Goal: Task Accomplishment & Management: Complete application form

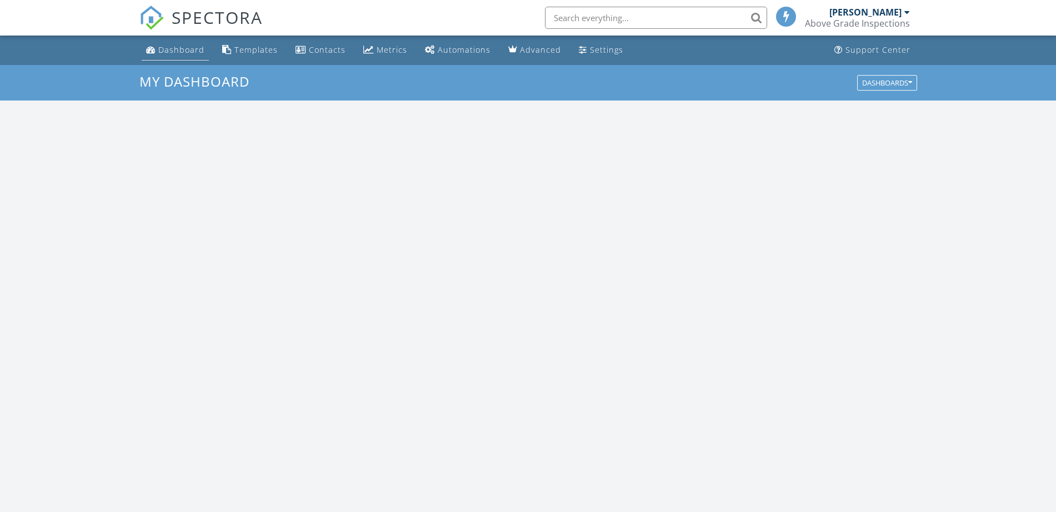
scroll to position [1033, 1078]
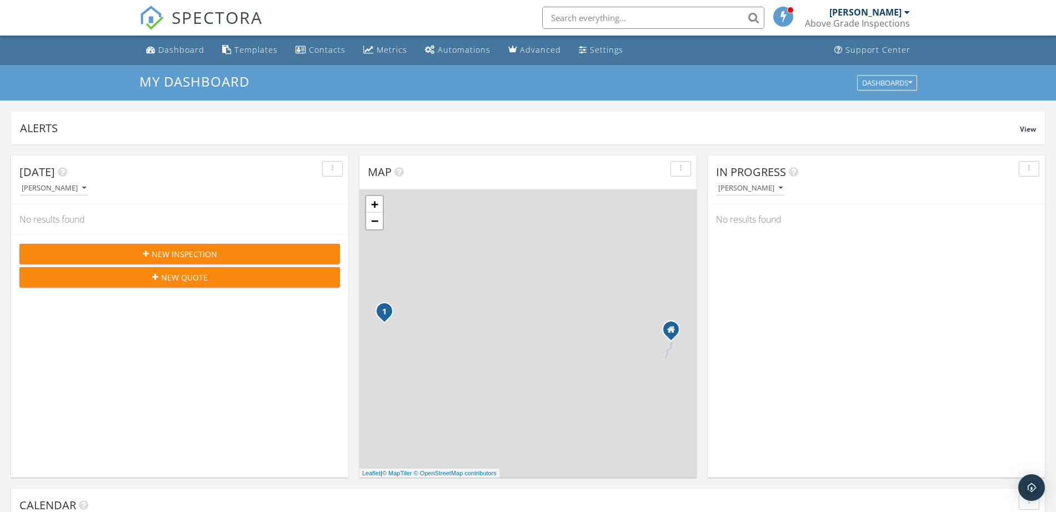
click at [196, 252] on span "New Inspection" at bounding box center [185, 254] width 66 height 12
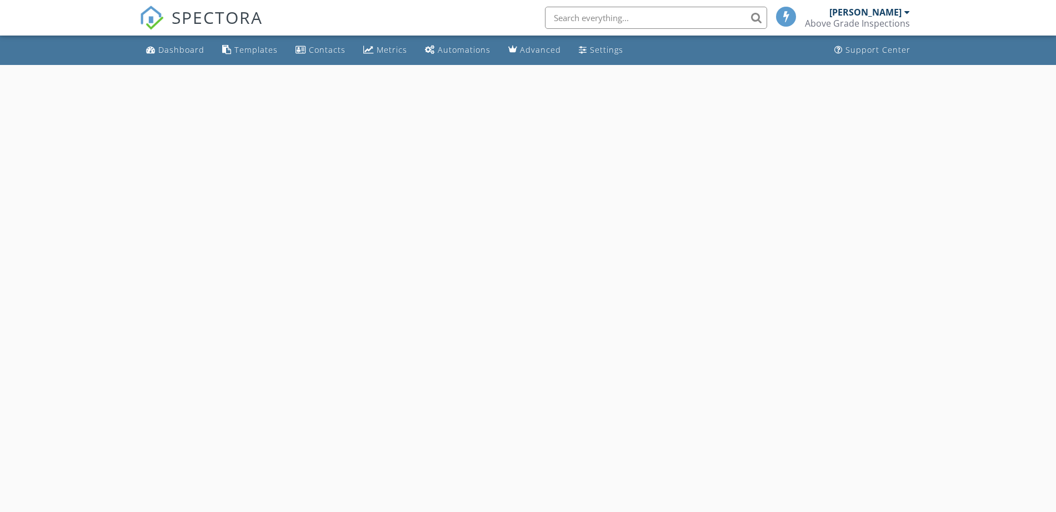
select select "8"
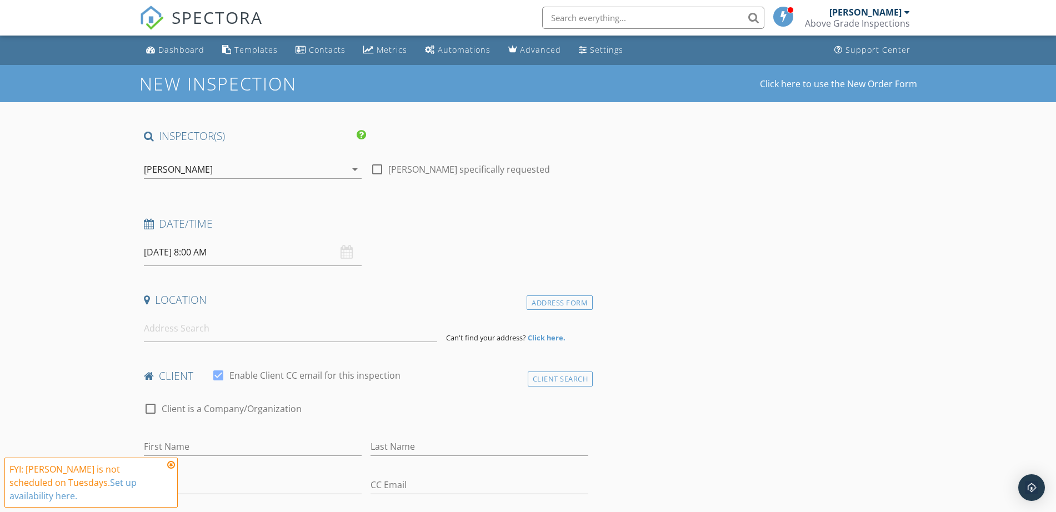
click at [234, 248] on input "09/30/2025 8:00 AM" at bounding box center [253, 252] width 218 height 27
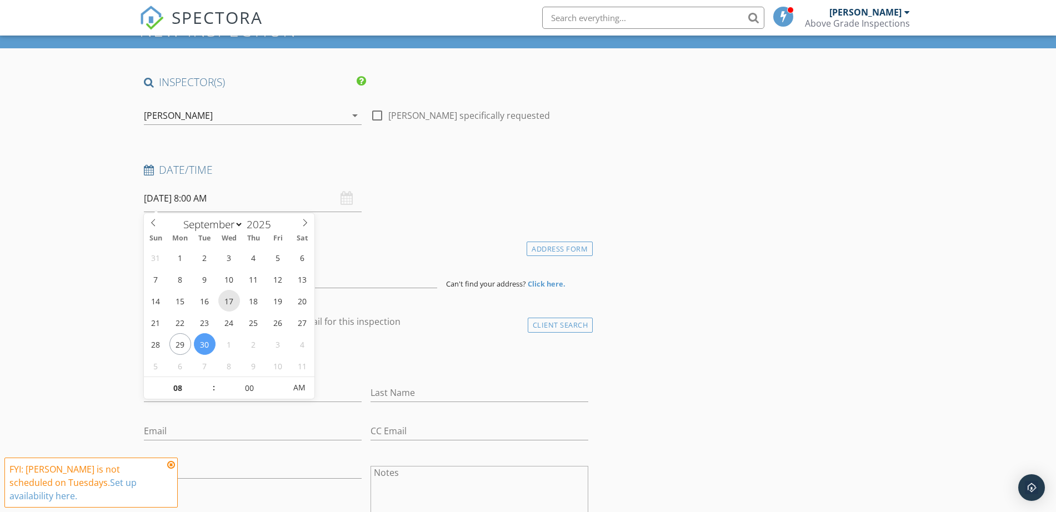
scroll to position [69, 0]
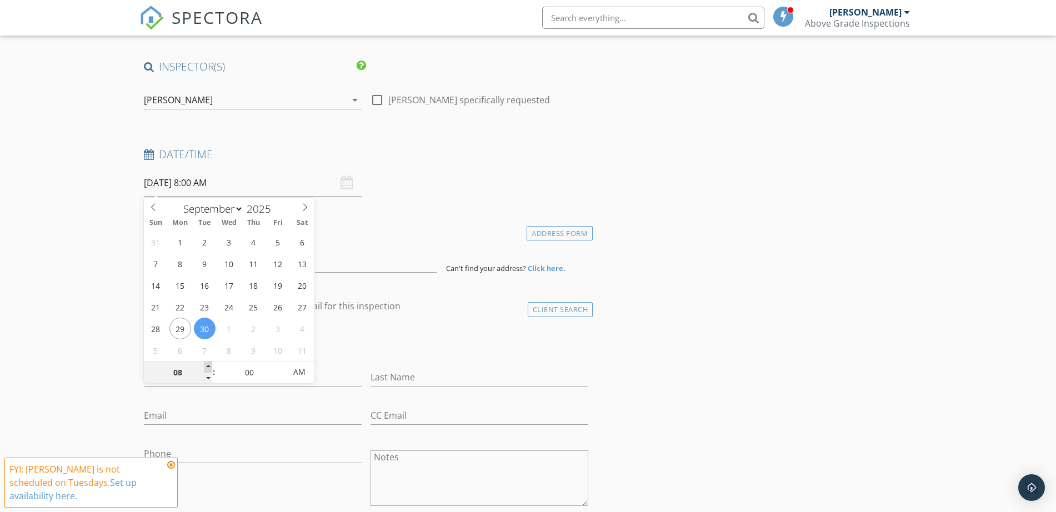
type input "09"
type input "09/30/2025 9:00 AM"
click at [208, 364] on span at bounding box center [208, 367] width 8 height 11
type input "10"
type input "09/30/2025 10:00 AM"
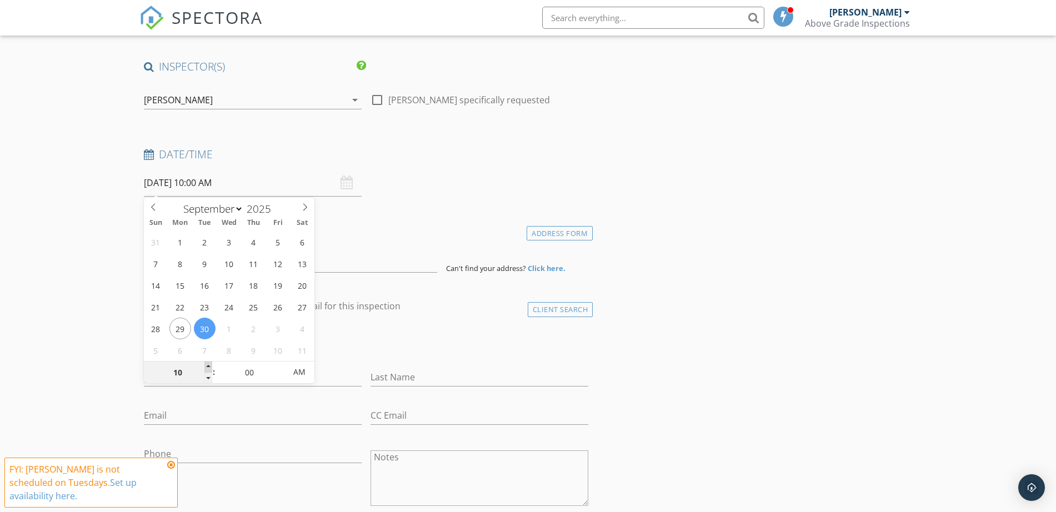
click at [208, 364] on span at bounding box center [208, 367] width 8 height 11
type input "11"
type input "09/30/2025 11:00 AM"
click at [208, 364] on span at bounding box center [208, 367] width 8 height 11
type input "12"
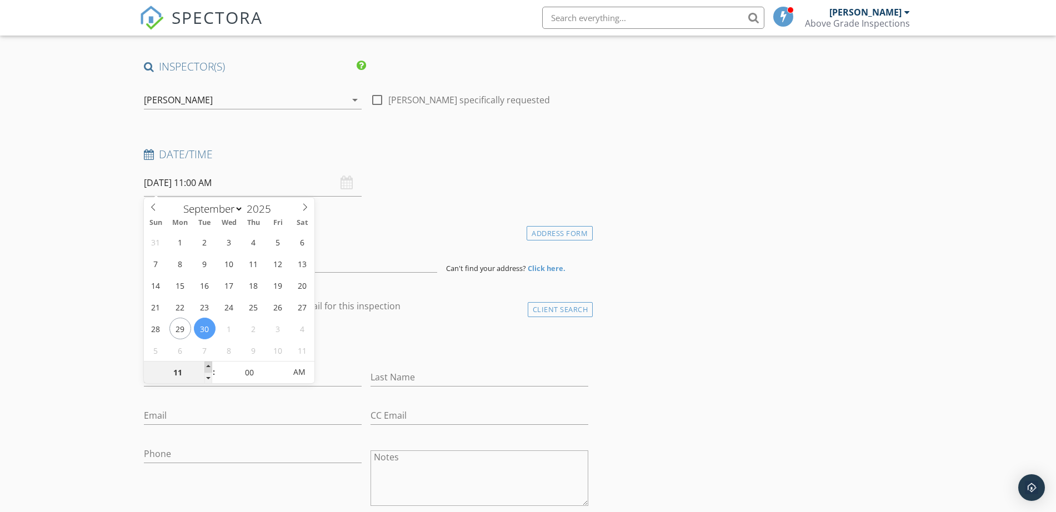
type input "09/30/2025 12:00 PM"
click at [208, 364] on span at bounding box center [208, 367] width 8 height 11
type input "01"
type input "09/30/2025 1:00 PM"
click at [208, 364] on span at bounding box center [208, 367] width 8 height 11
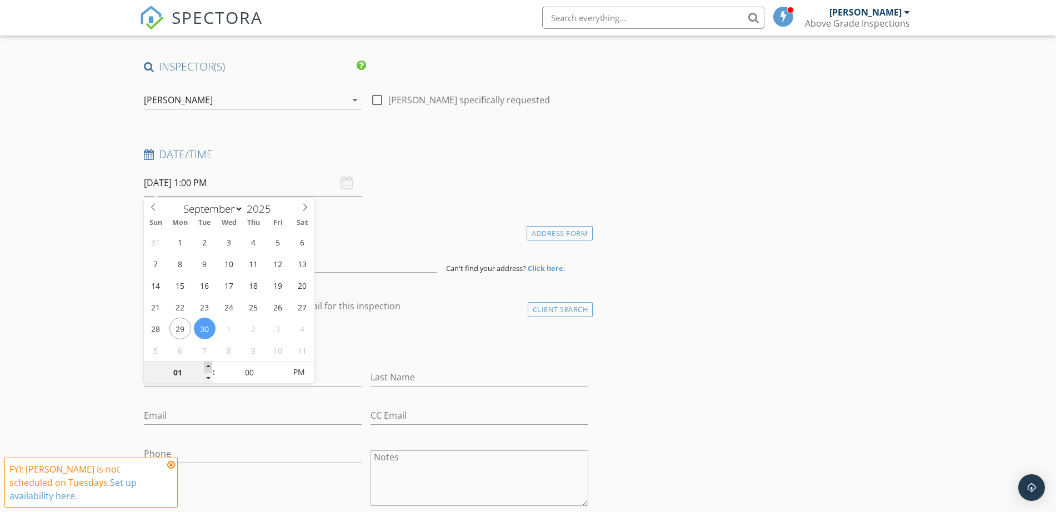
type input "02"
type input "[DATE] 2:00 PM"
click at [208, 364] on span at bounding box center [208, 367] width 8 height 11
click at [340, 256] on input at bounding box center [290, 259] width 293 height 27
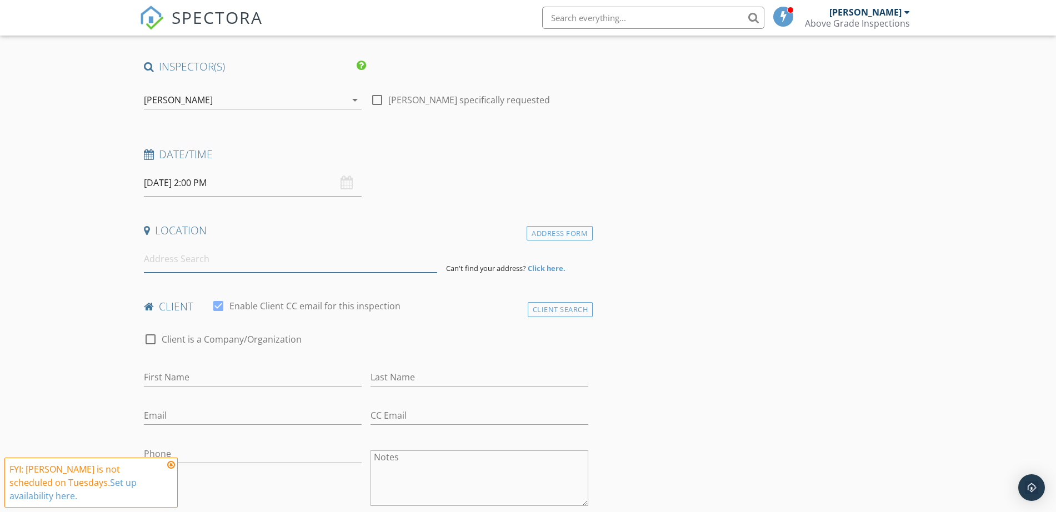
paste input "422 McGill Pl NE, Atlanta, GA 30312, USA"
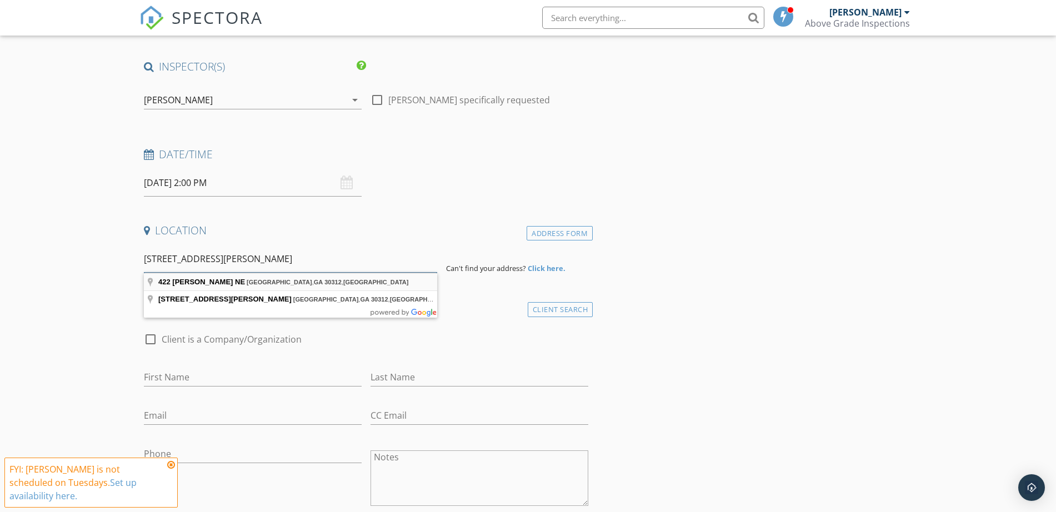
type input "422 McGill Pl NE, Atlanta, GA 30312, USA"
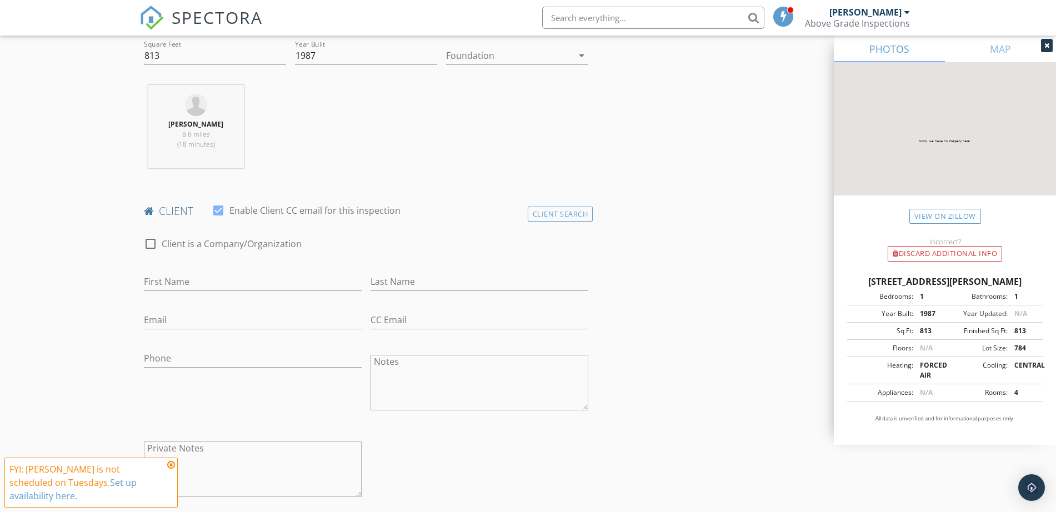
scroll to position [486, 0]
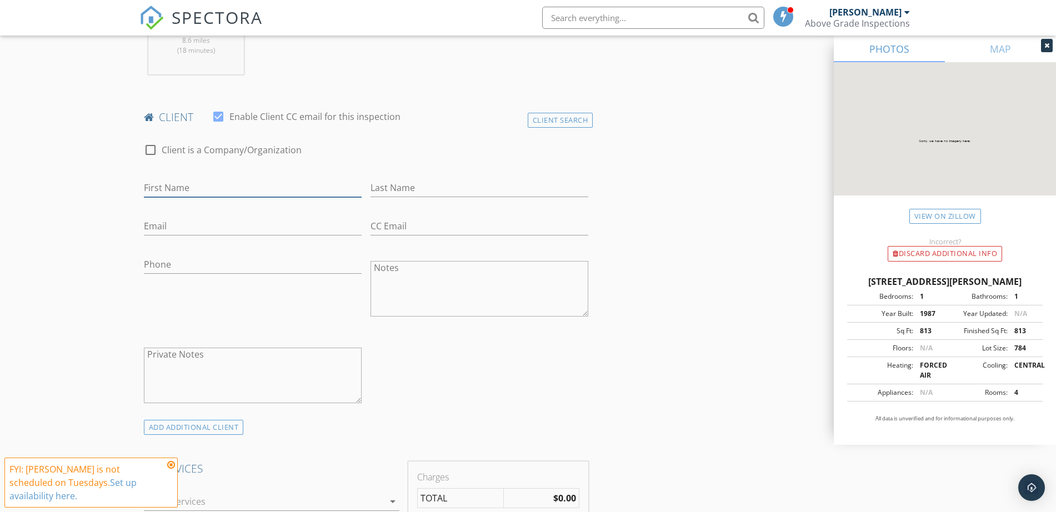
click at [227, 188] on input "First Name" at bounding box center [253, 188] width 218 height 18
type input "Sophia"
type input "Howard"
type input "sophiarhoward@gmail.com"
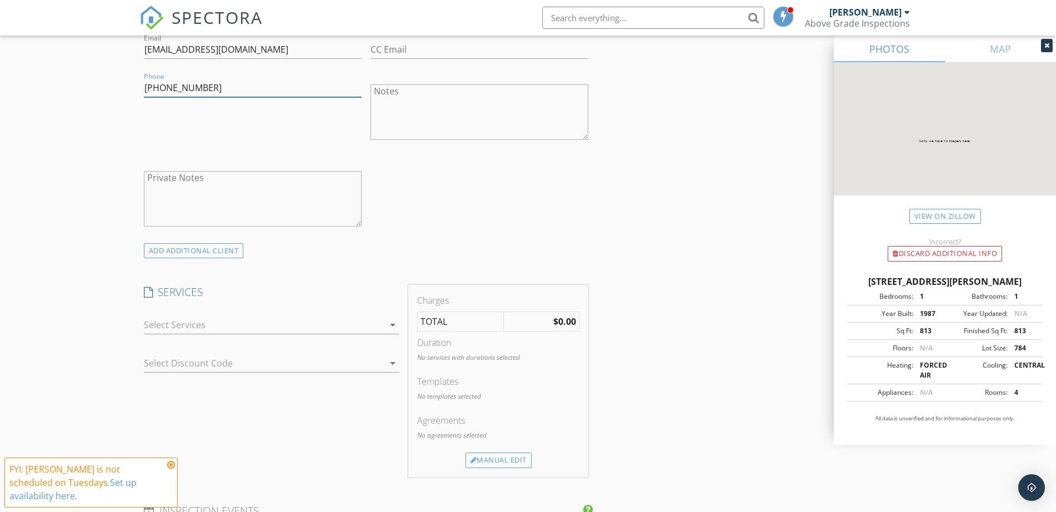
scroll to position [903, 0]
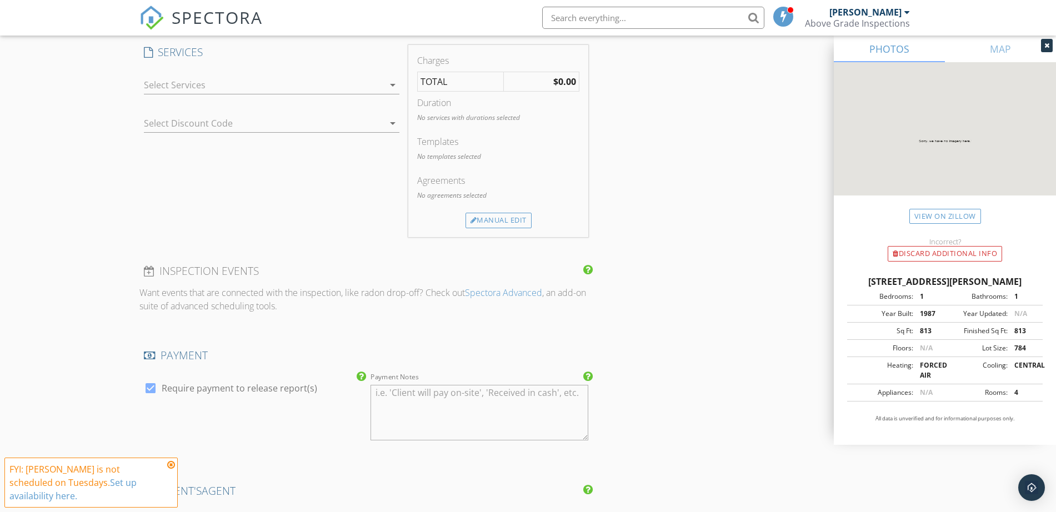
type input "615-478-7846"
click at [212, 85] on div at bounding box center [264, 85] width 240 height 18
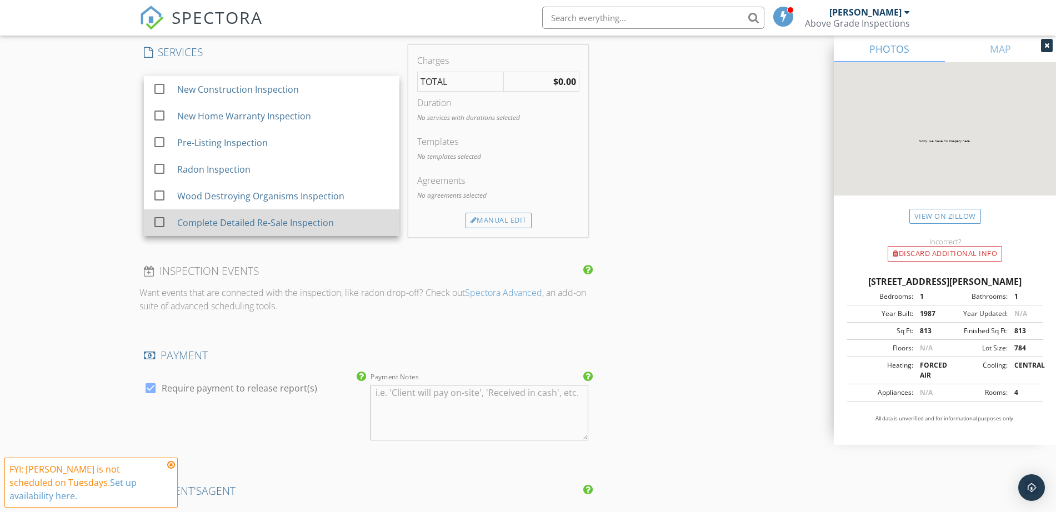
click at [251, 233] on div "Complete Detailed Re-Sale Inspection" at bounding box center [283, 223] width 213 height 22
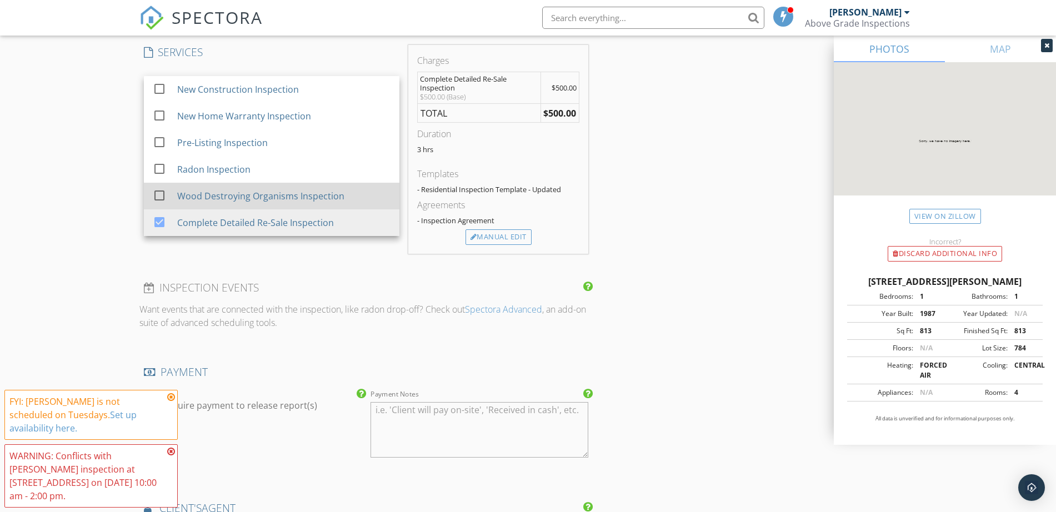
click at [263, 196] on div "Wood Destroying Organisms Inspection" at bounding box center [260, 195] width 167 height 13
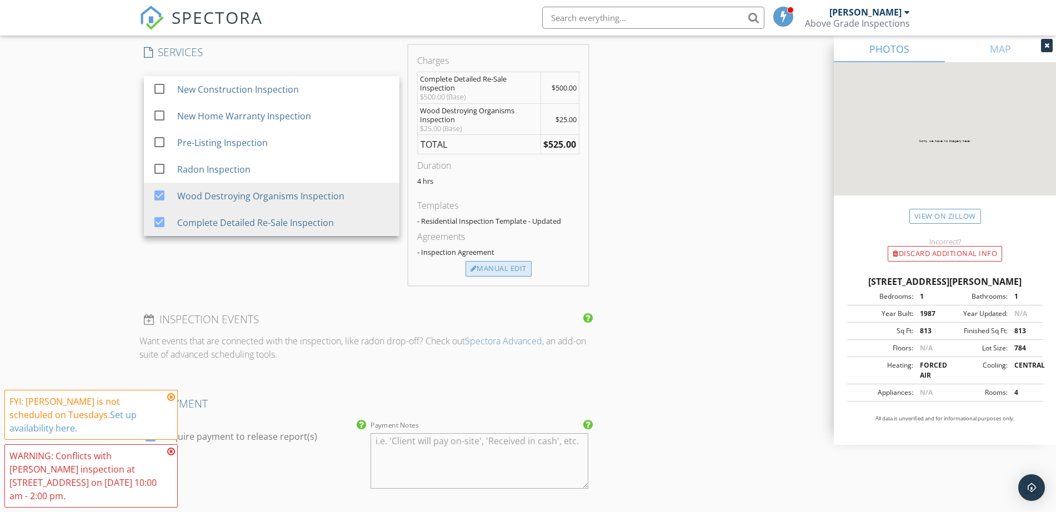
click at [509, 261] on div "Manual Edit" at bounding box center [499, 269] width 66 height 16
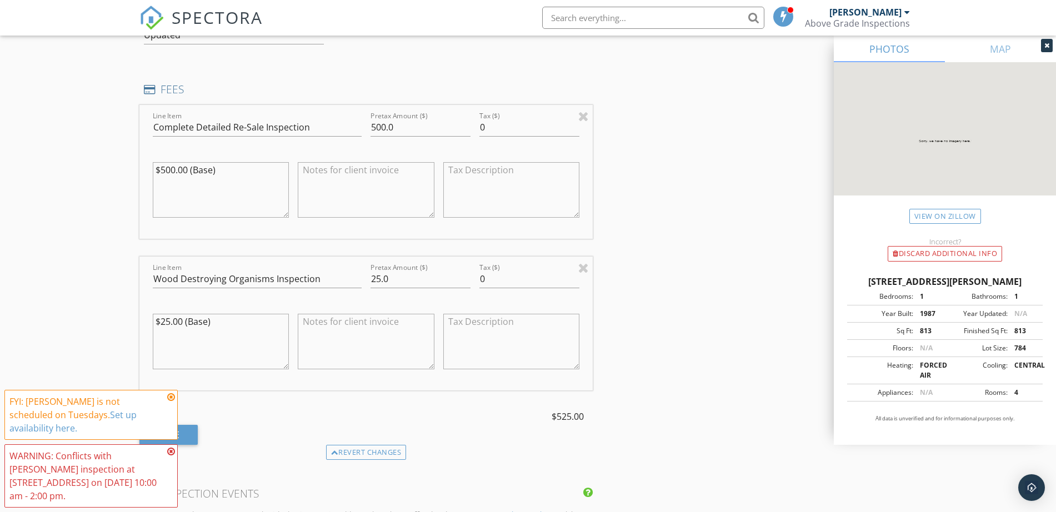
scroll to position [1015, 0]
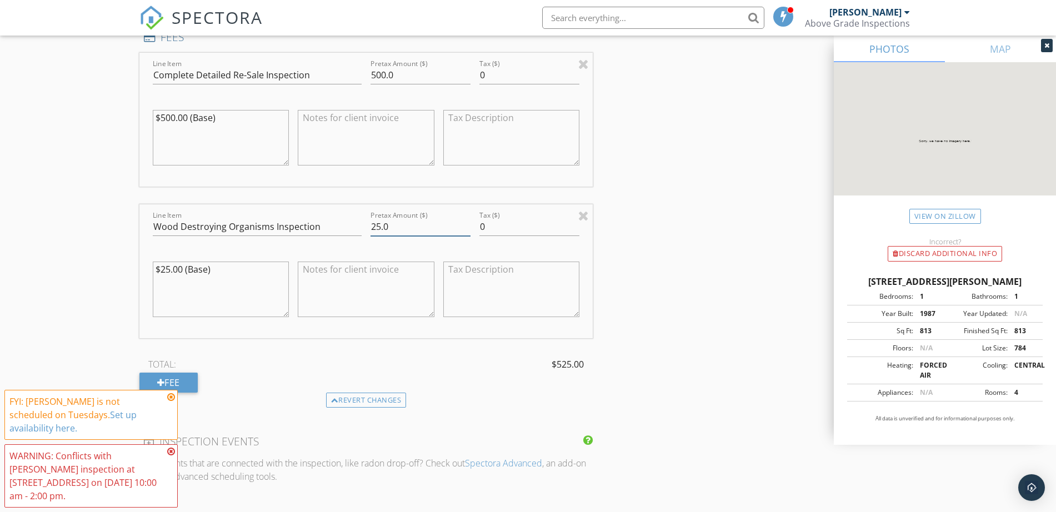
drag, startPoint x: 432, startPoint y: 227, endPoint x: 185, endPoint y: 224, distance: 246.7
click at [185, 224] on div "Line Item Wood Destroying Organisms Inspection Pretax Amount ($) 25.0 Tax ($) 0…" at bounding box center [366, 271] width 454 height 134
type input "0.0"
click at [87, 221] on div "New Inspection Click here to use the New Order Form INSPECTOR(S) check_box Tony…" at bounding box center [528, 166] width 1056 height 2233
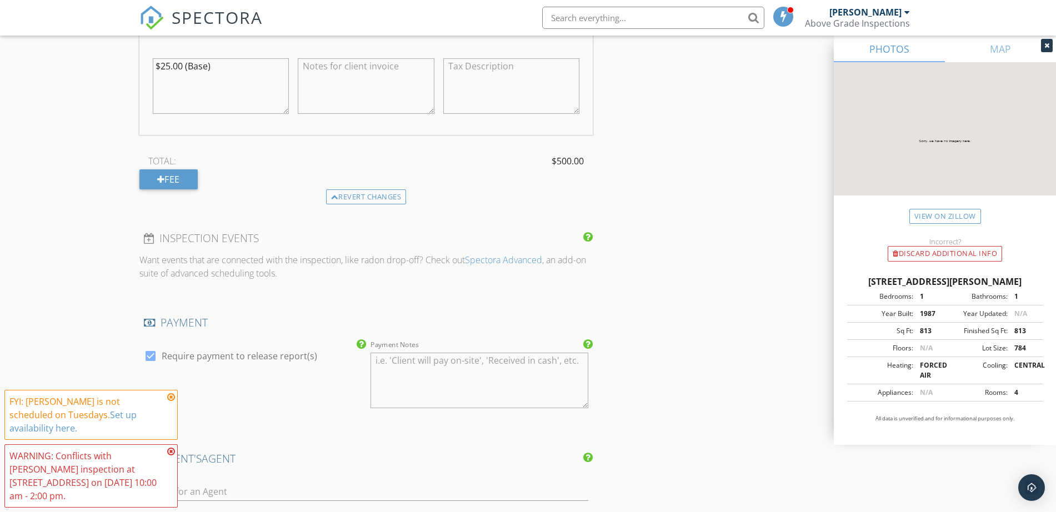
scroll to position [1501, 0]
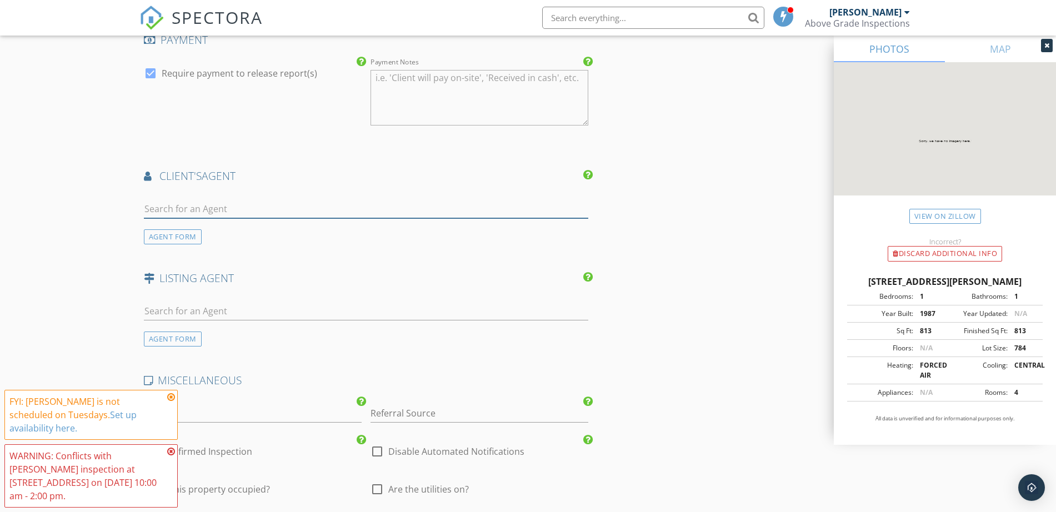
click at [188, 213] on input "text" at bounding box center [366, 209] width 445 height 18
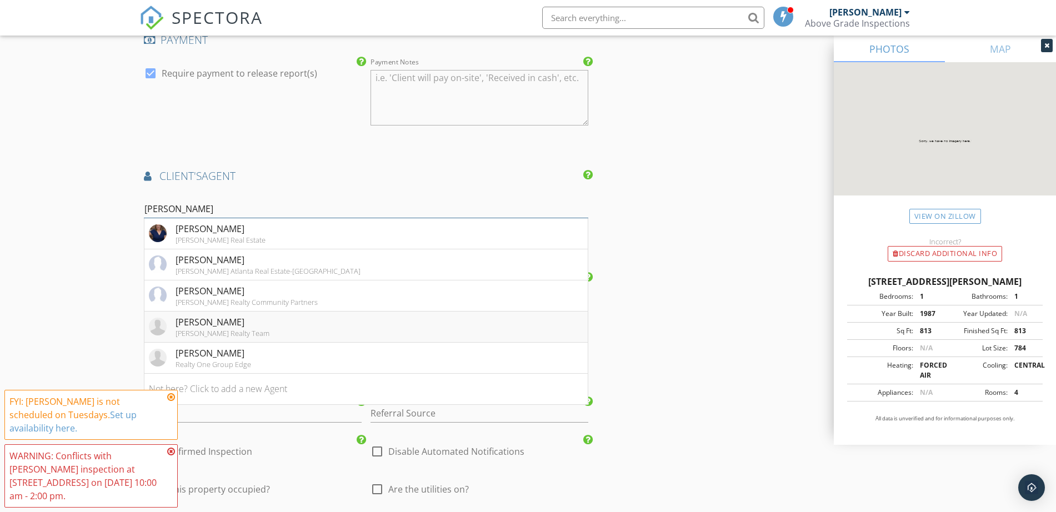
type input "heather"
click at [219, 328] on div "Heather Williams" at bounding box center [223, 322] width 94 height 13
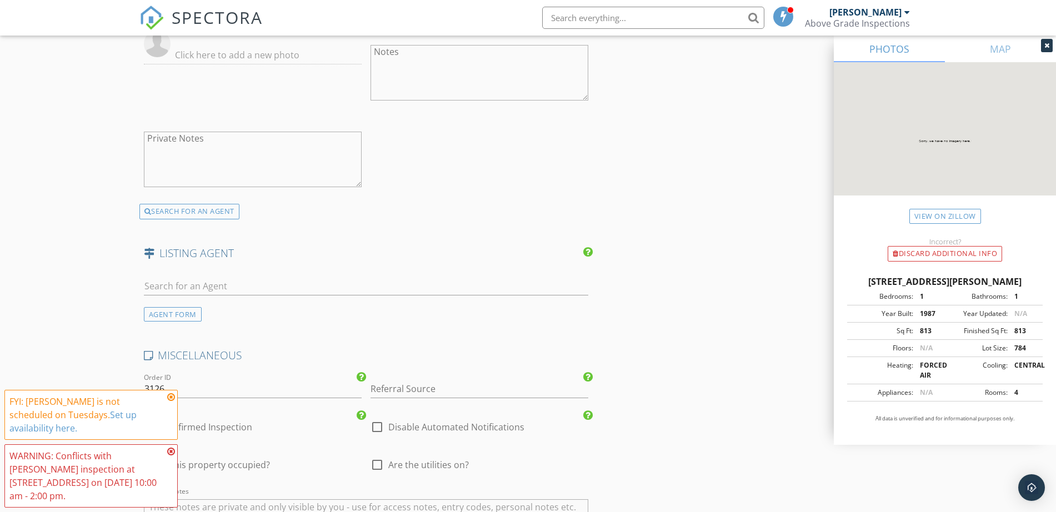
scroll to position [1848, 0]
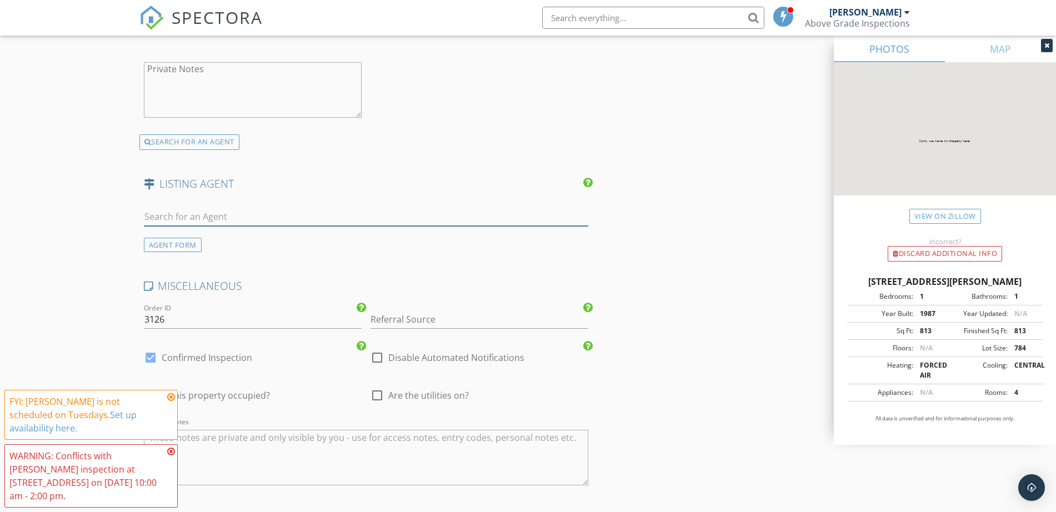
click at [304, 209] on input "text" at bounding box center [366, 217] width 445 height 18
paste input "jon@adamsrealtors.com"
type input "jon@adamsrealtors.com"
click at [294, 233] on li "No results found. Click to add a new Agent" at bounding box center [366, 241] width 444 height 31
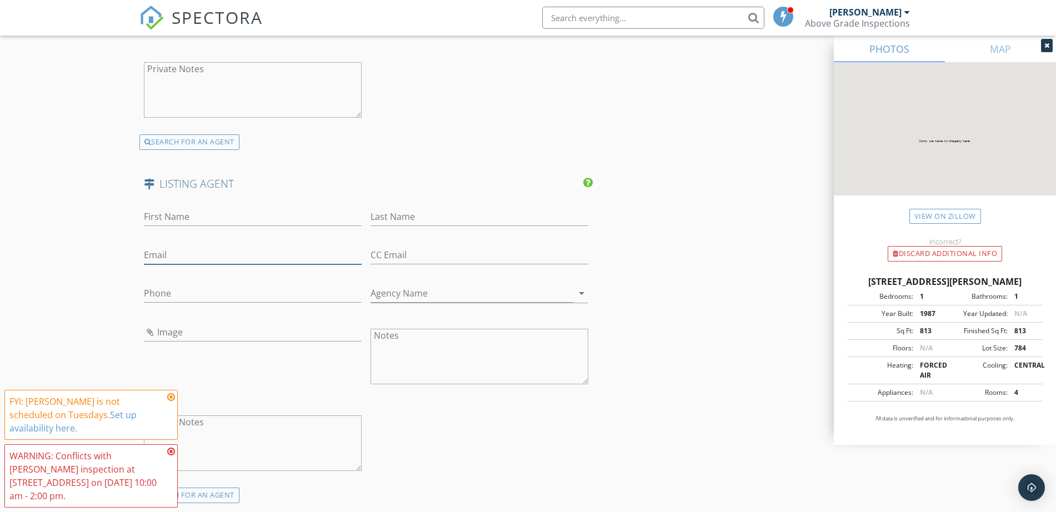
click at [253, 256] on input "Email" at bounding box center [253, 255] width 218 height 18
paste input "jon@adamsrealtors.com"
type input "jon@adamsrealtors.com"
click at [233, 224] on input "First Name" at bounding box center [253, 217] width 218 height 18
type input "Jonathan"
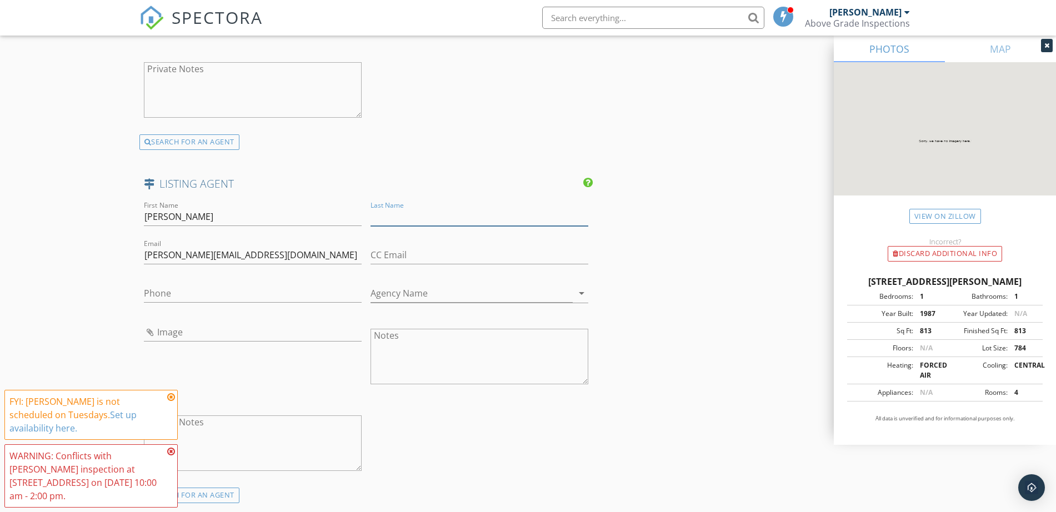
paste input "Monnier ("
type input "Monnier"
click at [239, 296] on input "Phone" at bounding box center [253, 293] width 218 height 18
paste input "678-933-7259"
type input "678-933-7259"
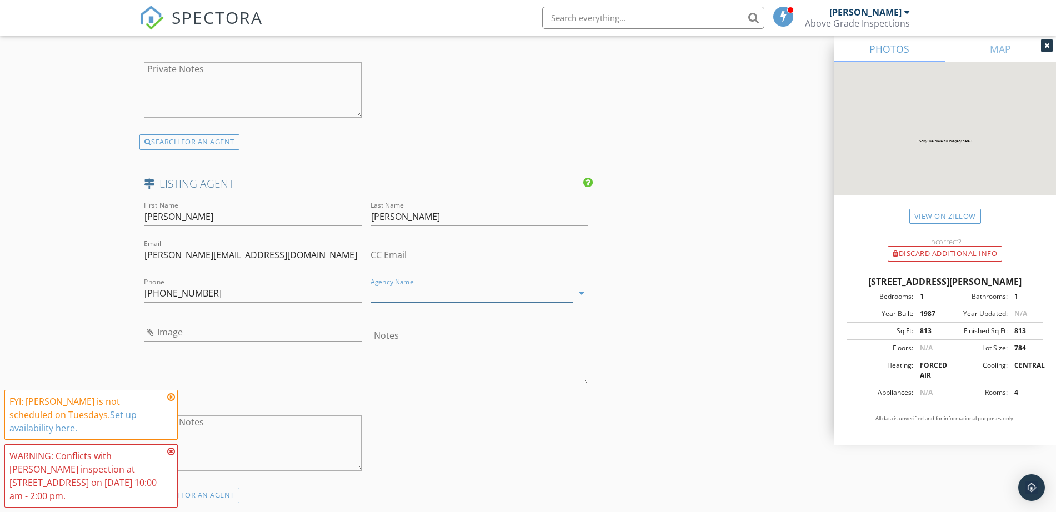
paste input "Adams Realtors"
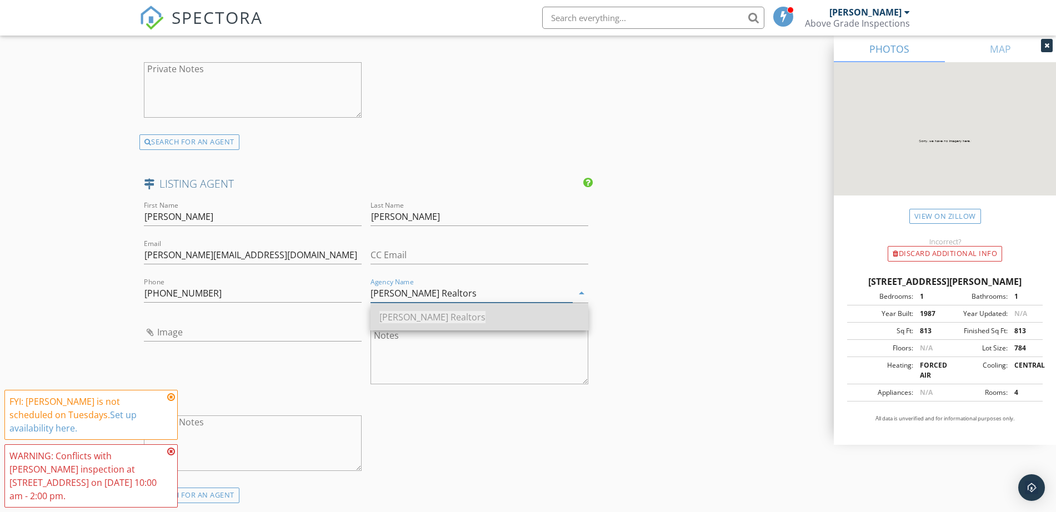
click at [448, 319] on div "Adams Realtors" at bounding box center [479, 317] width 200 height 13
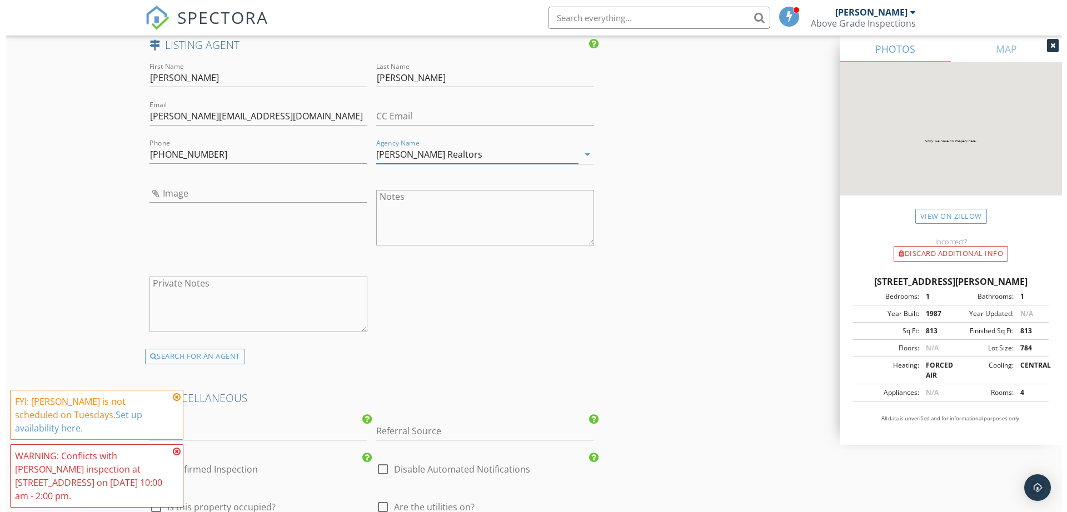
scroll to position [2290, 0]
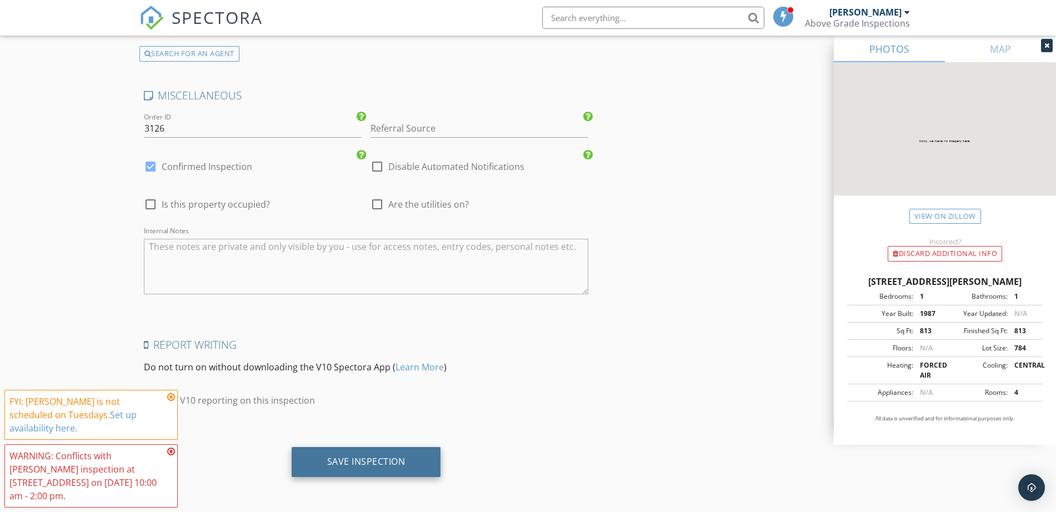
type input "Adams Realtors"
click at [384, 466] on div "Save Inspection" at bounding box center [366, 461] width 78 height 11
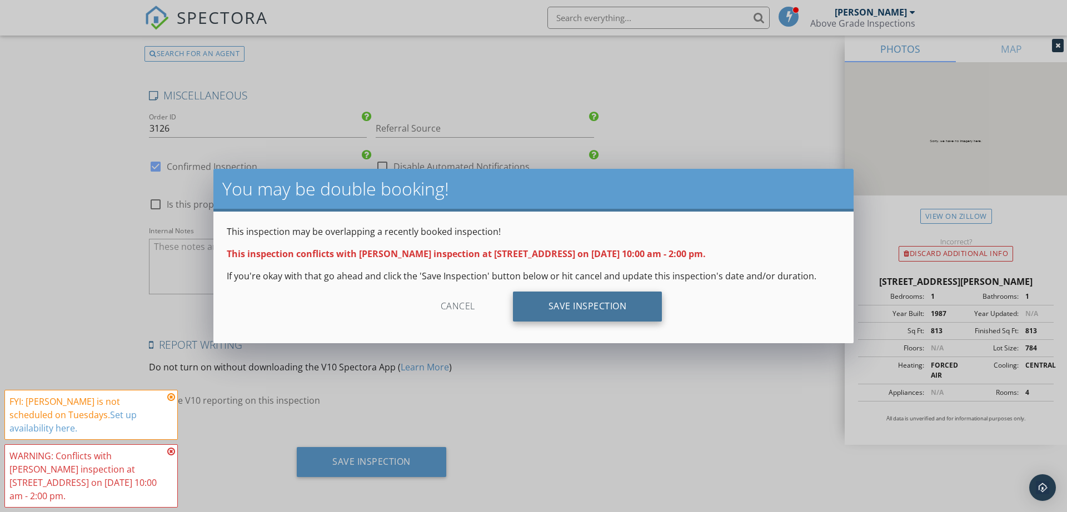
click at [593, 311] on div "Save Inspection" at bounding box center [587, 307] width 149 height 30
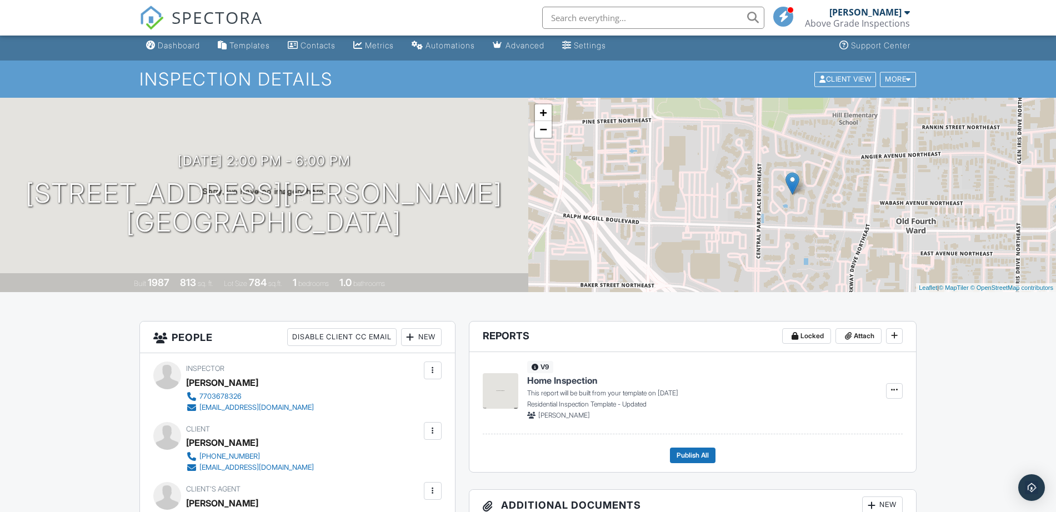
scroll to position [347, 0]
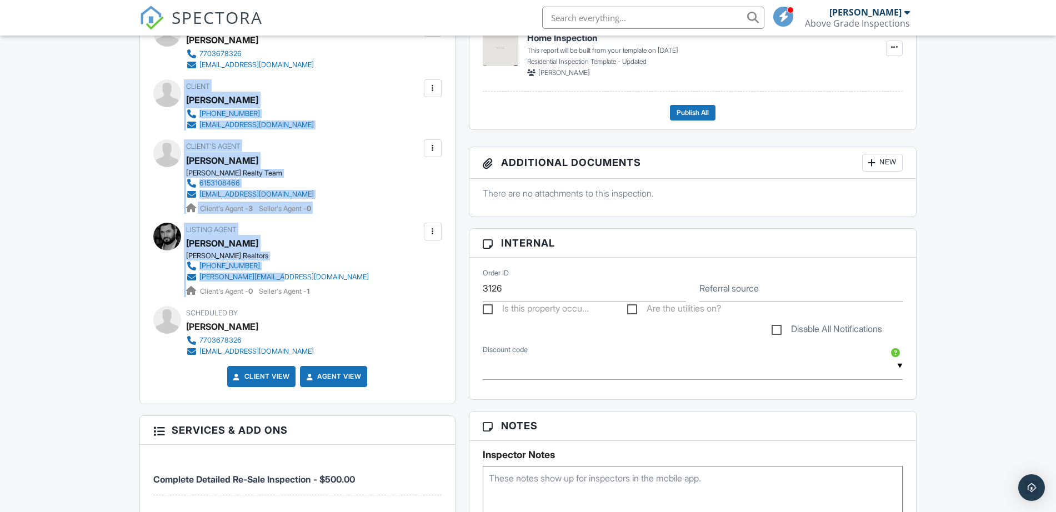
drag, startPoint x: 184, startPoint y: 84, endPoint x: 311, endPoint y: 274, distance: 227.6
click at [311, 274] on div "Inspector Tony Liston 7703678326 abovegradeinspections@gmail.com Make Invisible…" at bounding box center [297, 207] width 315 height 393
copy div "Client Sophia Howard 615-478-7846 sophiarhoward@gmail.com Edit Resend Confirmat…"
click at [213, 14] on span "SPECTORA" at bounding box center [217, 17] width 91 height 23
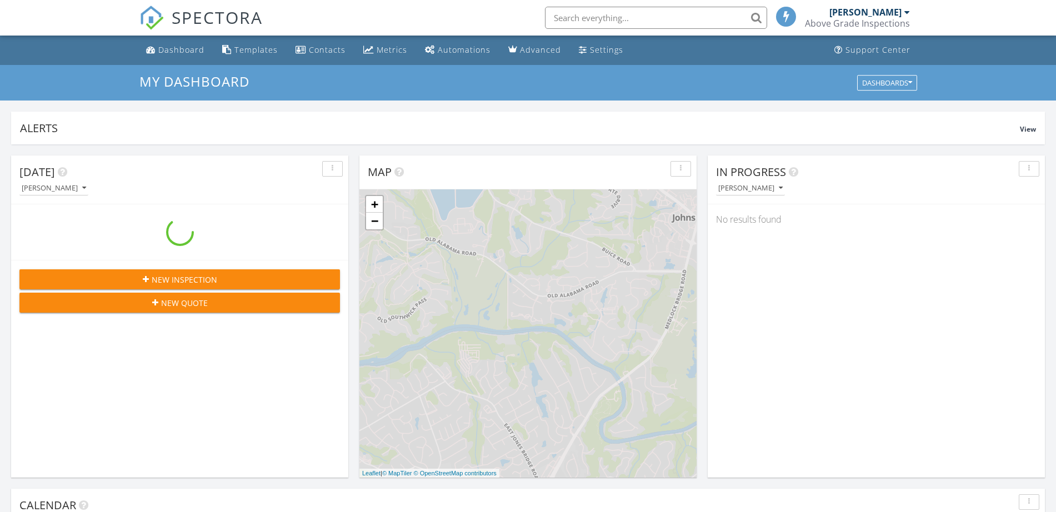
scroll to position [1033, 1078]
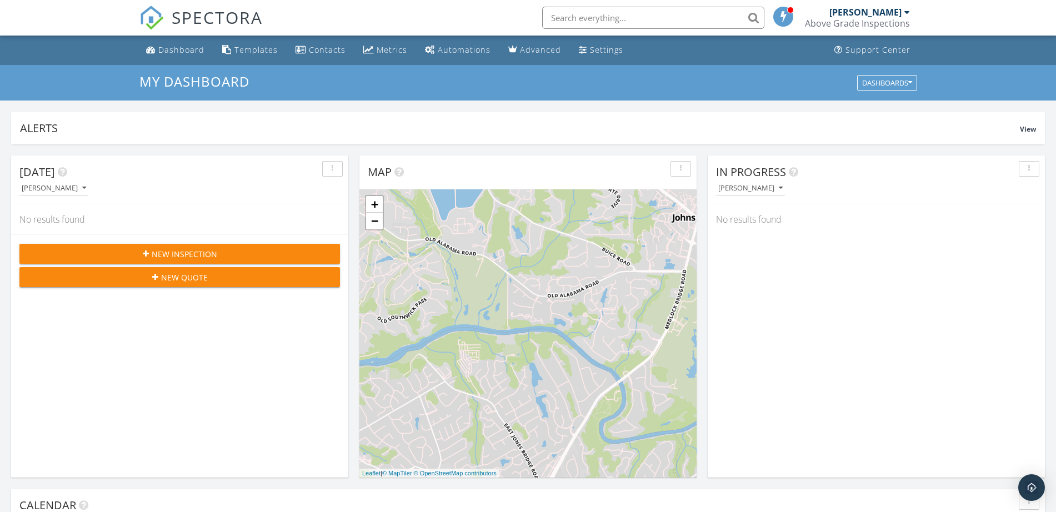
click at [278, 259] on div "New Inspection" at bounding box center [179, 254] width 303 height 12
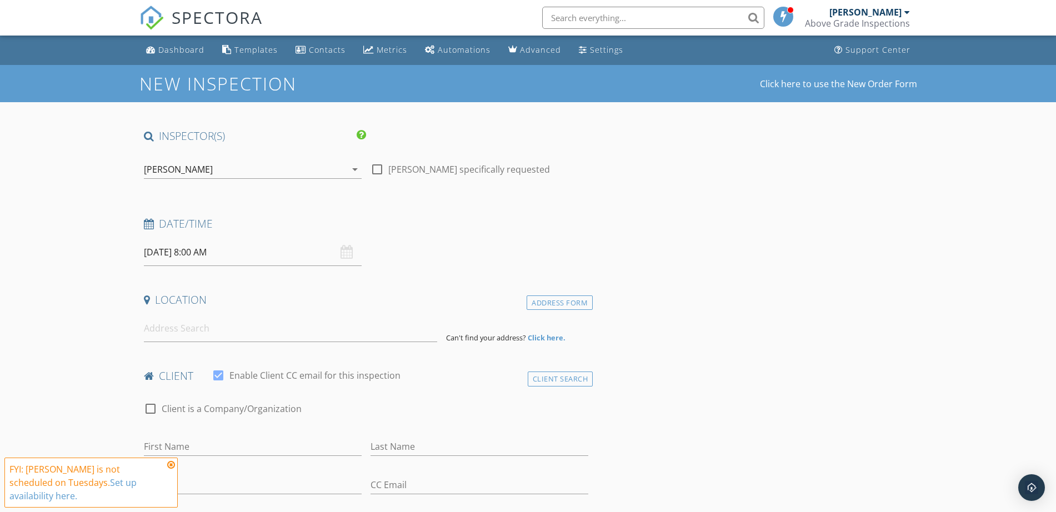
click at [278, 259] on input "[DATE] 8:00 AM" at bounding box center [253, 252] width 218 height 27
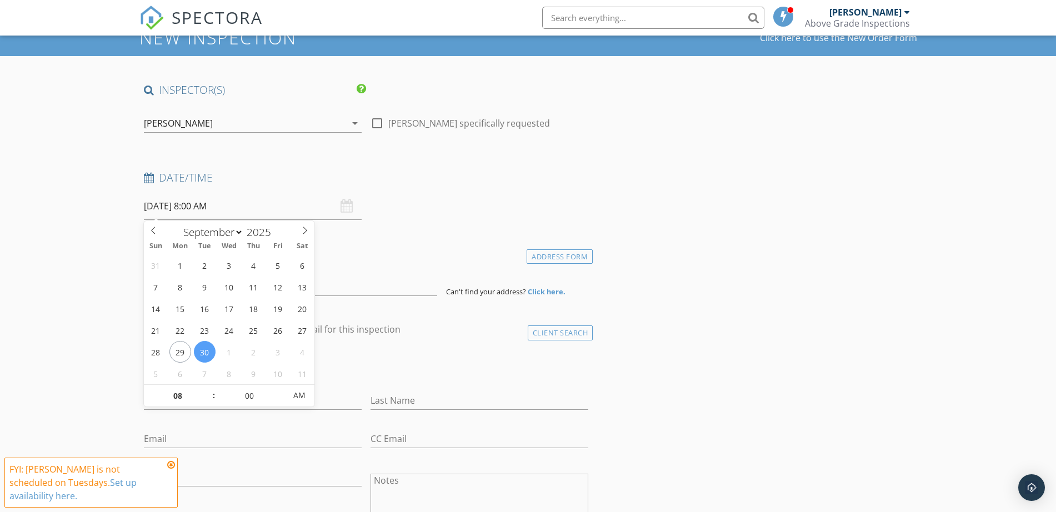
scroll to position [69, 0]
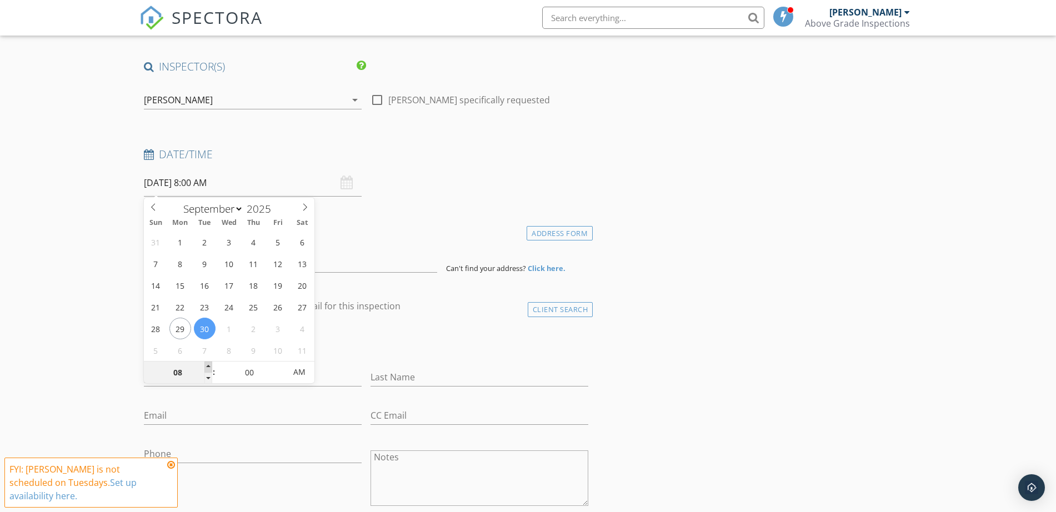
type input "09"
type input "[DATE] 9:00 AM"
click at [208, 365] on span at bounding box center [208, 367] width 8 height 11
type input "10"
type input "[DATE] 10:00 AM"
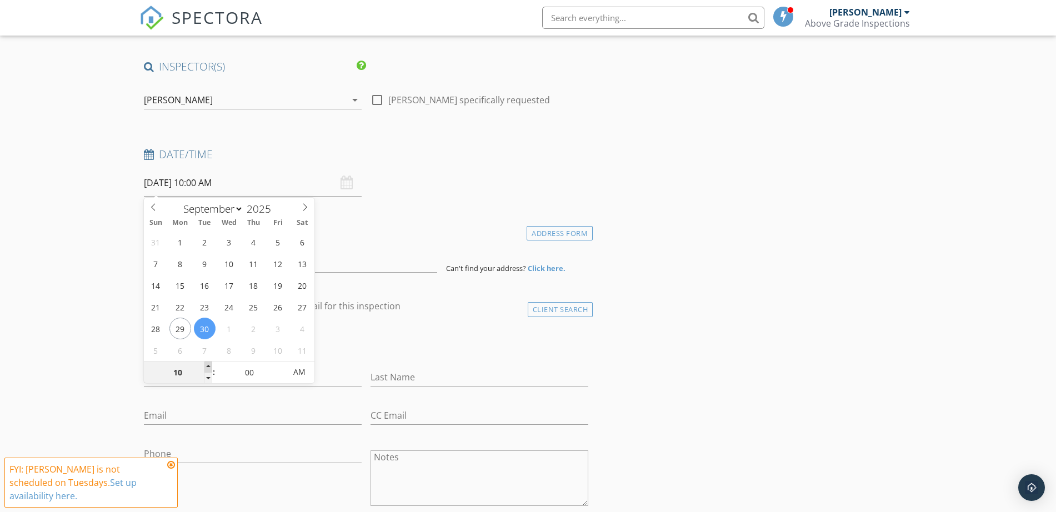
click at [208, 365] on span at bounding box center [208, 367] width 8 height 11
type input "11"
type input "[DATE] 11:00 AM"
click at [208, 365] on span at bounding box center [208, 367] width 8 height 11
type input "12"
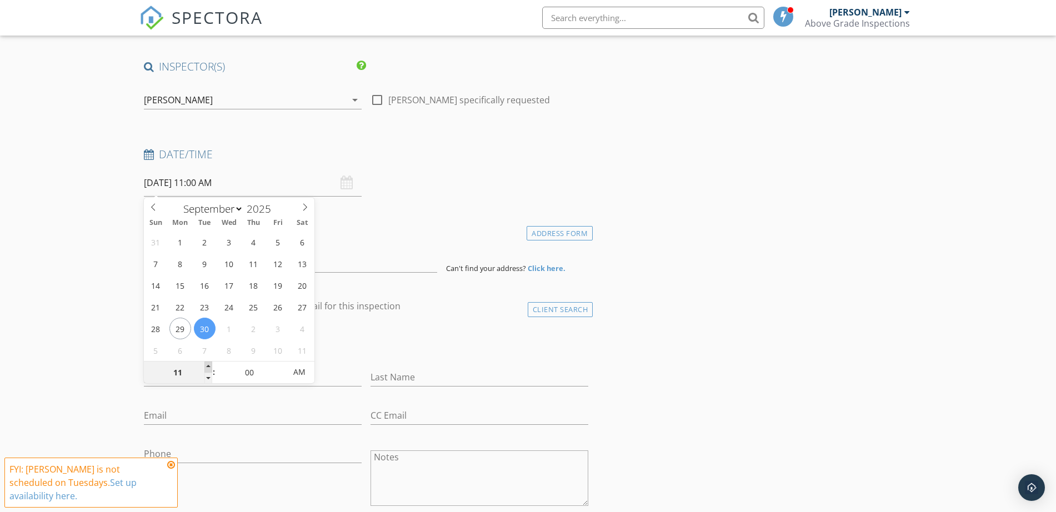
type input "[DATE] 12:00 PM"
click at [208, 365] on span at bounding box center [208, 367] width 8 height 11
type input "01"
type input "09/30/2025 1:00 PM"
click at [208, 365] on span at bounding box center [208, 367] width 8 height 11
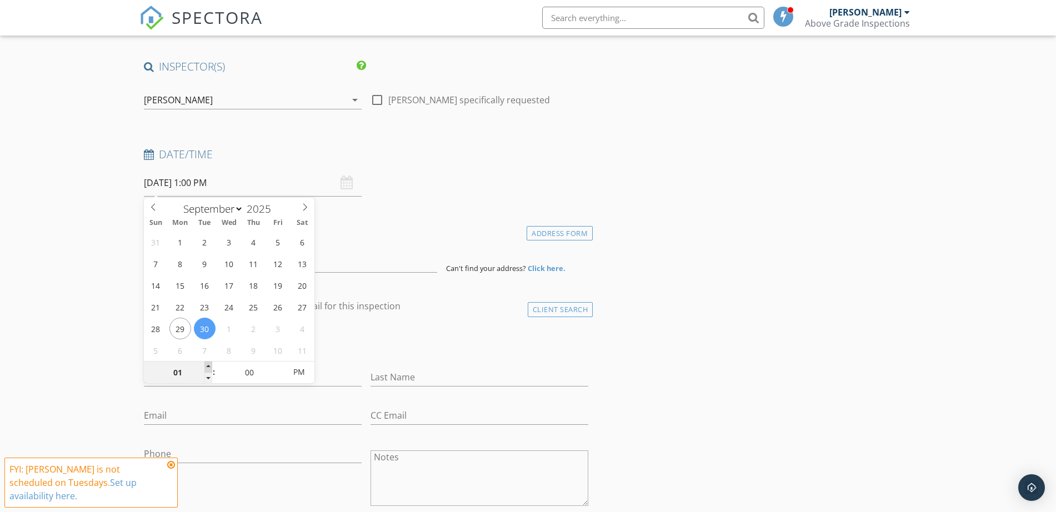
type input "02"
type input "09/30/2025 2:00 PM"
click at [208, 365] on span at bounding box center [208, 367] width 8 height 11
type input "03"
type input "09/30/2025 3:00 PM"
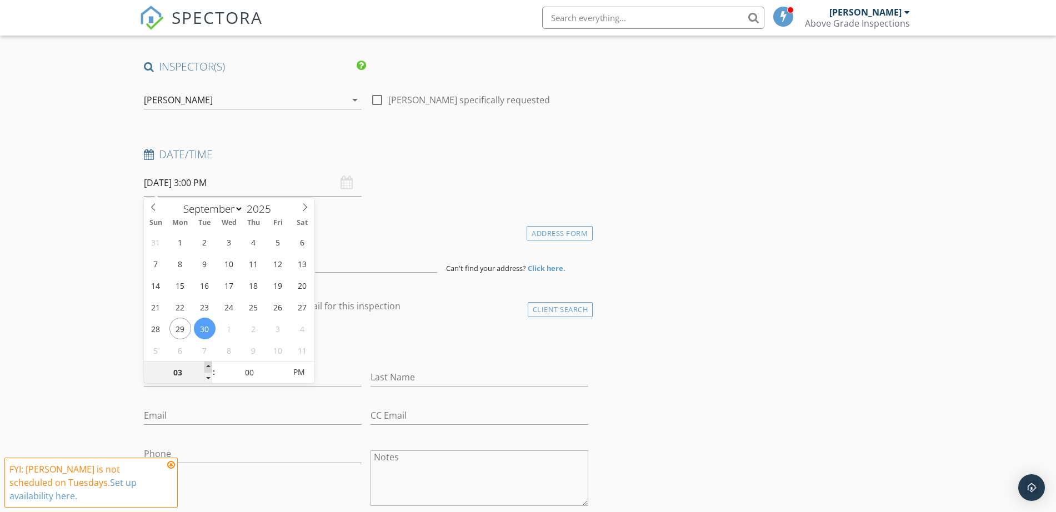
click at [208, 365] on span at bounding box center [208, 367] width 8 height 11
type input "02"
type input "09/30/2025 2:00 PM"
click at [209, 378] on span at bounding box center [208, 378] width 8 height 11
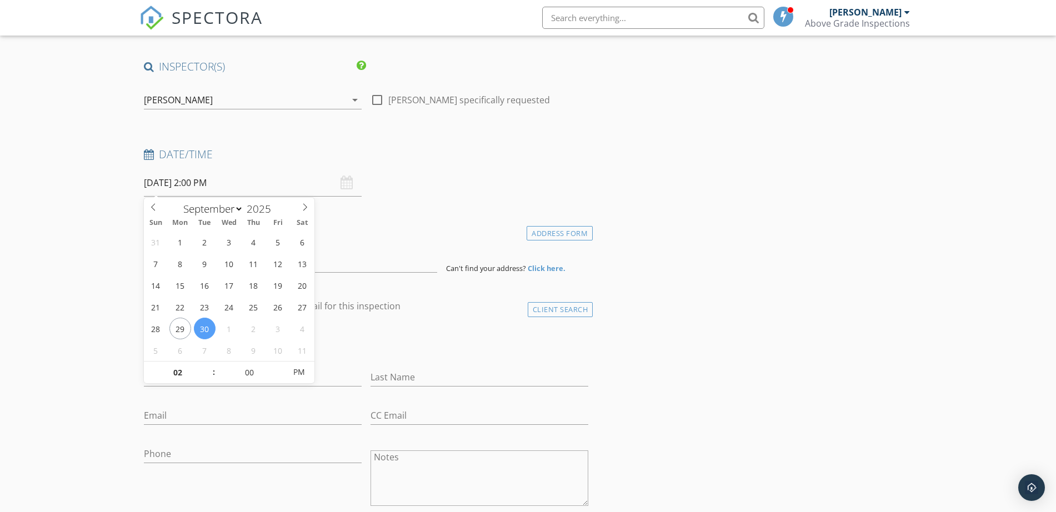
click at [289, 96] on div "[PERSON_NAME]" at bounding box center [245, 100] width 202 height 18
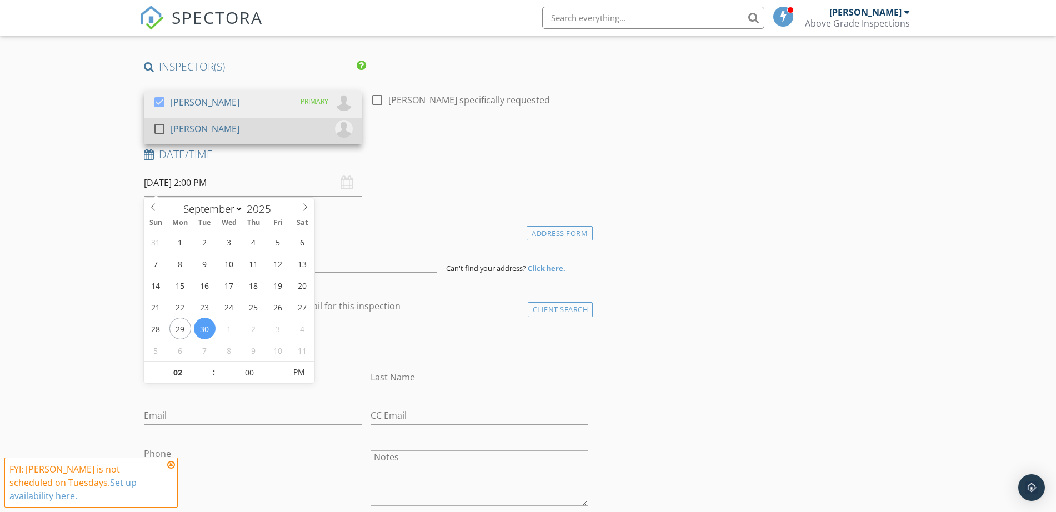
click at [225, 133] on div "[PERSON_NAME]" at bounding box center [205, 129] width 69 height 18
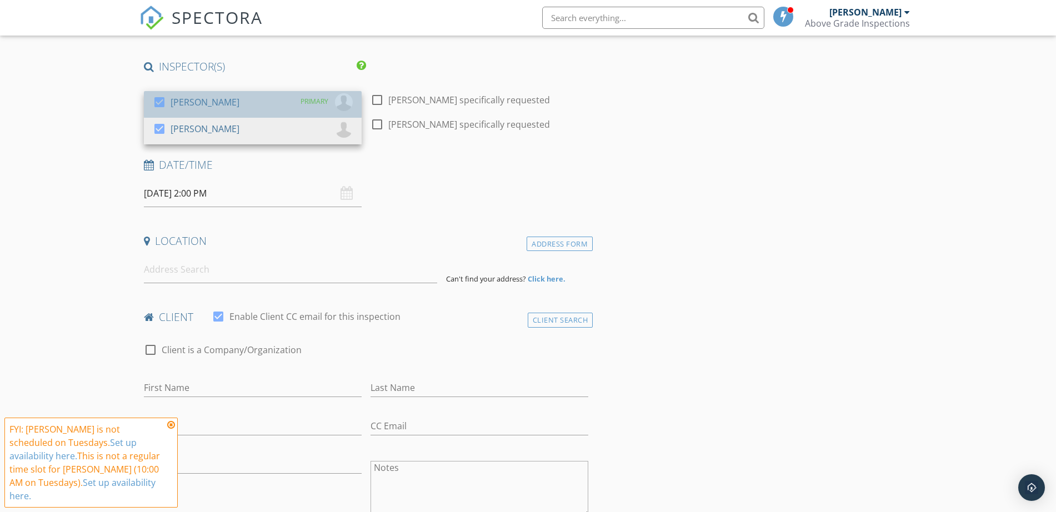
click at [202, 104] on div "[PERSON_NAME]" at bounding box center [205, 102] width 69 height 18
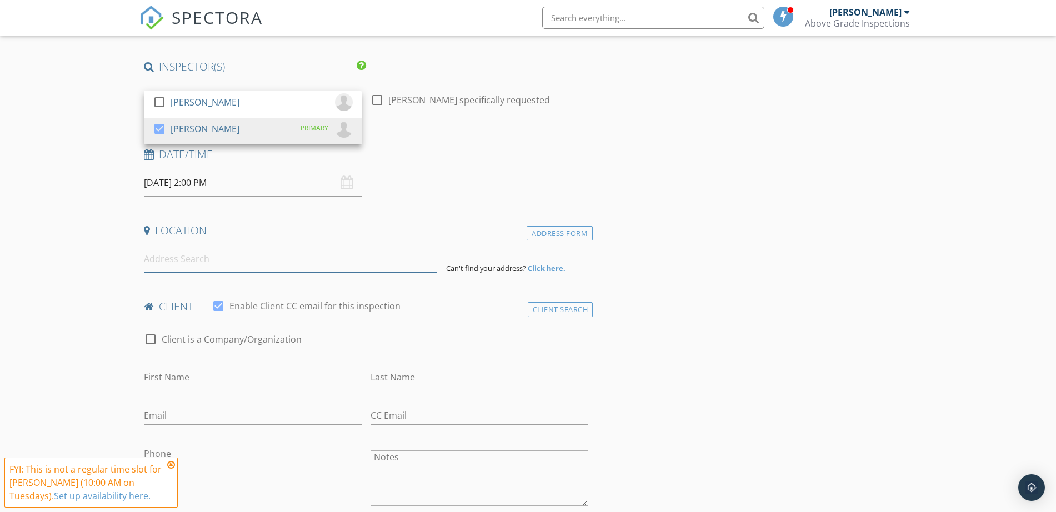
click at [169, 268] on input at bounding box center [290, 259] width 293 height 27
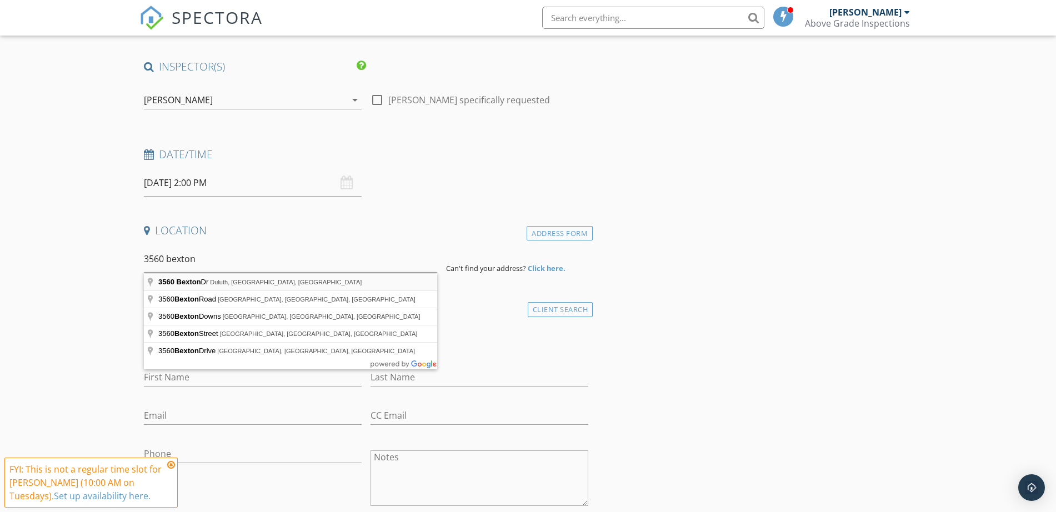
type input "3560 Bexton Dr, Duluth, GA, USA"
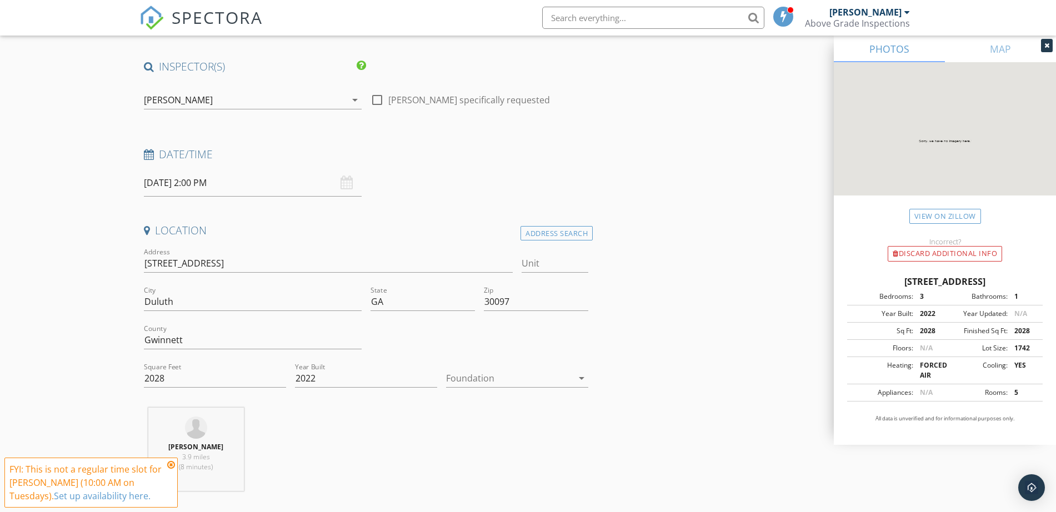
drag, startPoint x: 866, startPoint y: 281, endPoint x: 1037, endPoint y: 280, distance: 171.1
click at [1037, 280] on div "3560 Bexton Dr, Duluth GA 30097" at bounding box center [945, 281] width 196 height 13
copy div "3560 Bexton Dr, Duluth GA 30097"
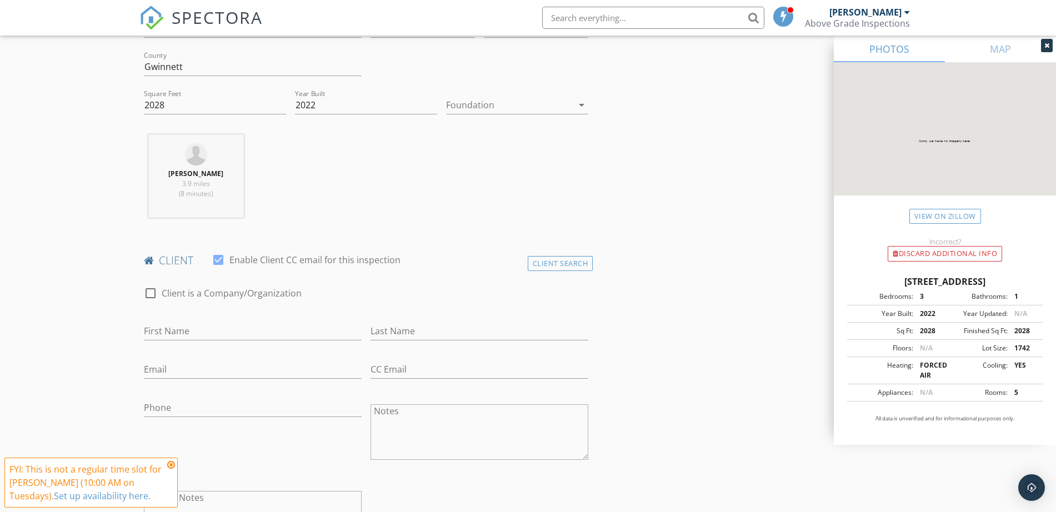
scroll to position [417, 0]
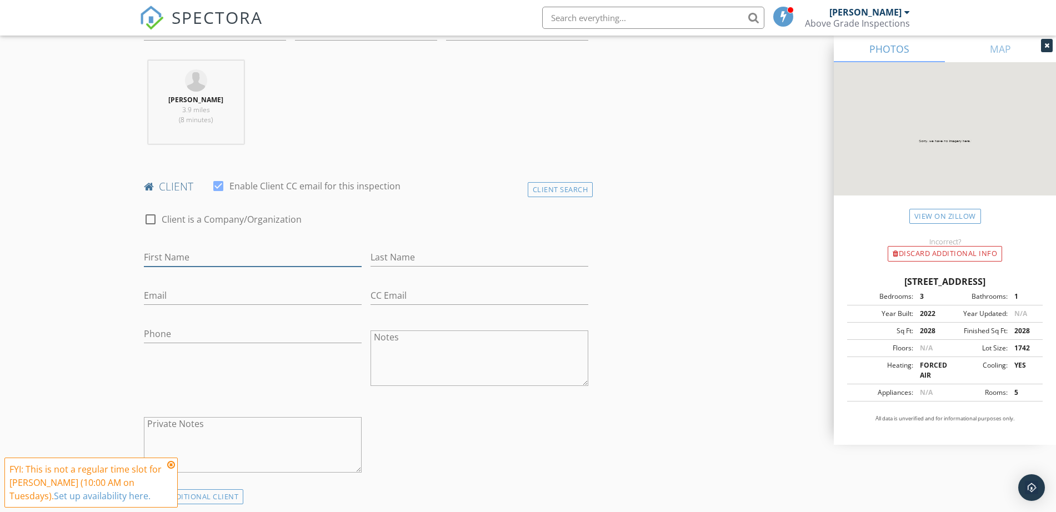
click at [199, 254] on input "First Name" at bounding box center [253, 257] width 218 height 18
type input "Dan"
type input "Guo"
type input "guo6001@hotmail.com"
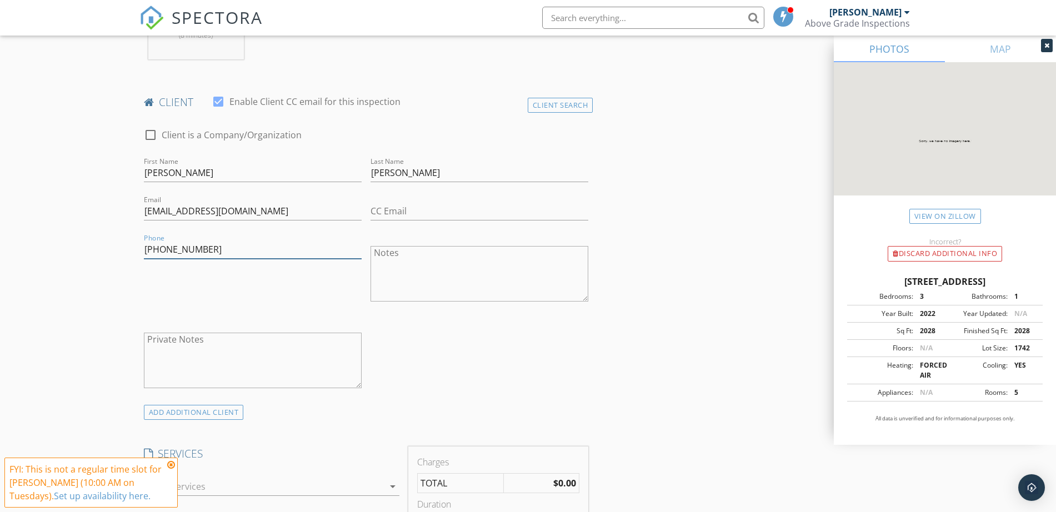
scroll to position [694, 0]
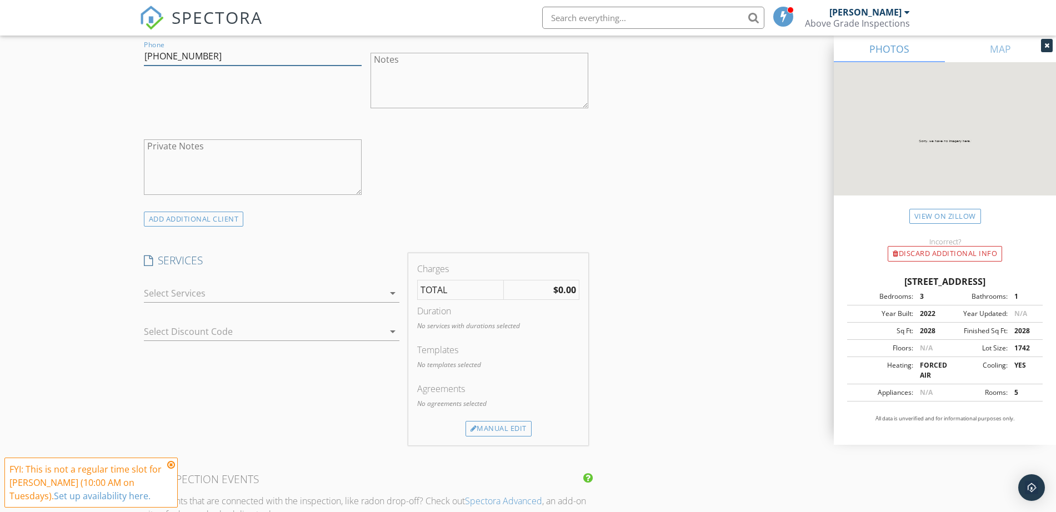
type input "678-995-4118"
click at [200, 300] on div at bounding box center [264, 293] width 240 height 18
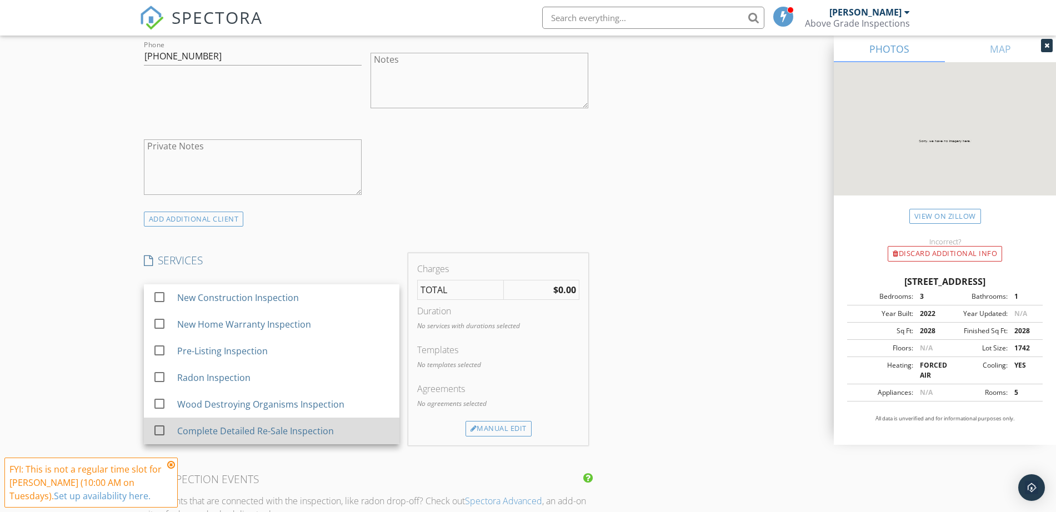
click at [209, 431] on div "Complete Detailed Re-Sale Inspection" at bounding box center [255, 430] width 157 height 13
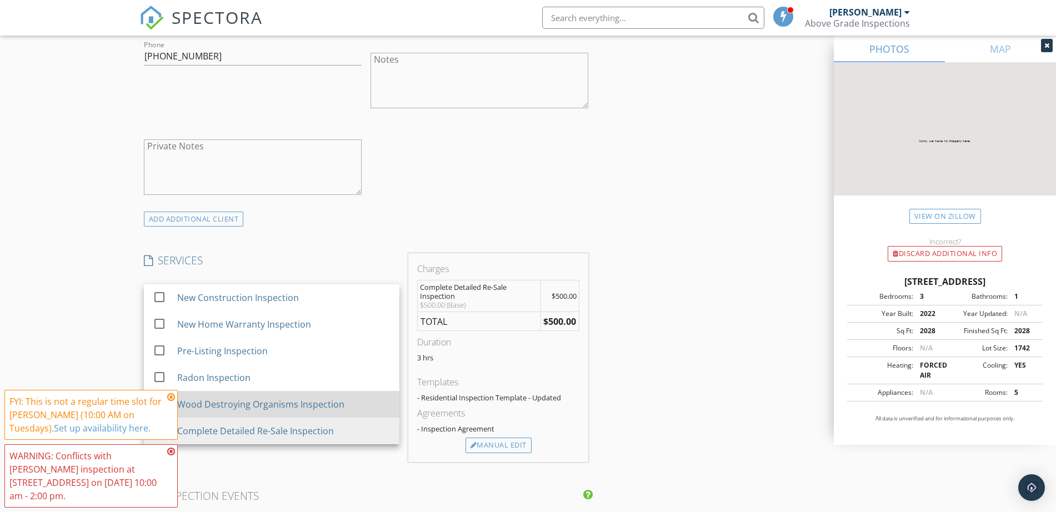
click at [218, 409] on div "Wood Destroying Organisms Inspection" at bounding box center [260, 404] width 167 height 13
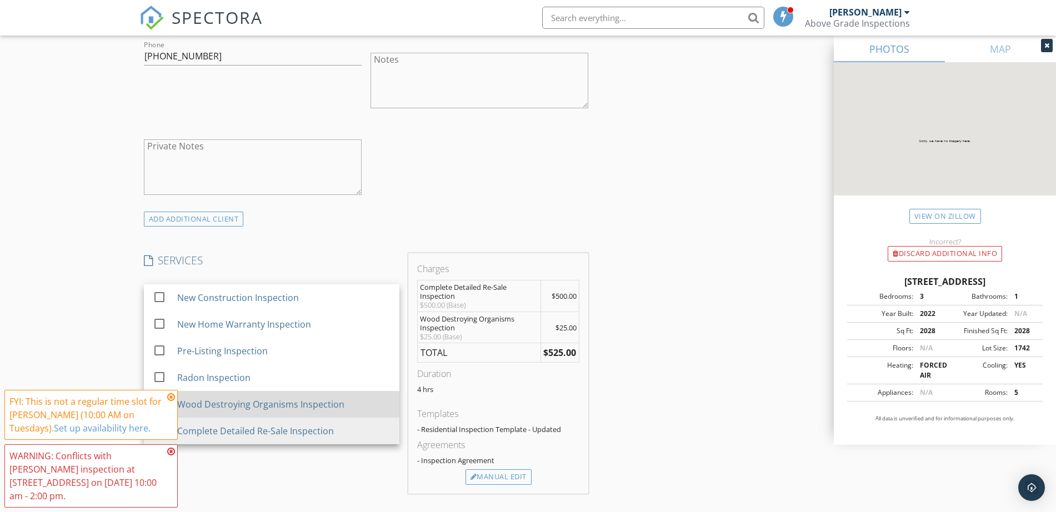
click at [300, 406] on div "Wood Destroying Organisms Inspection" at bounding box center [260, 404] width 167 height 13
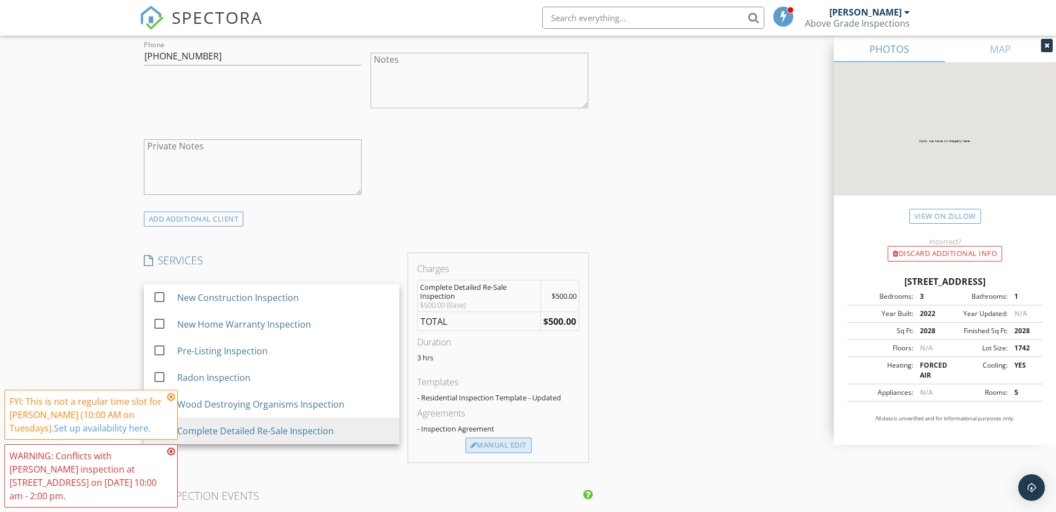
click at [506, 447] on div "Manual Edit" at bounding box center [499, 446] width 66 height 16
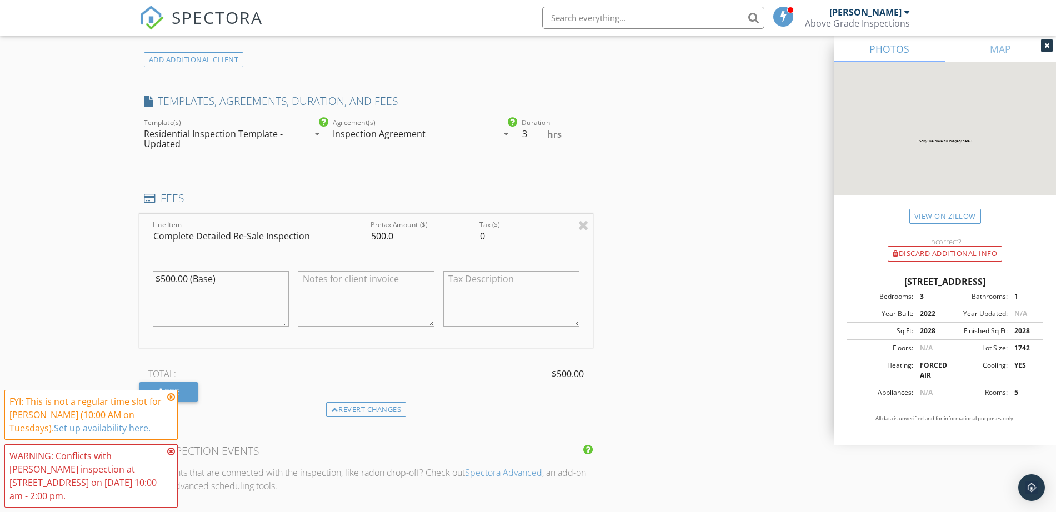
scroll to position [903, 0]
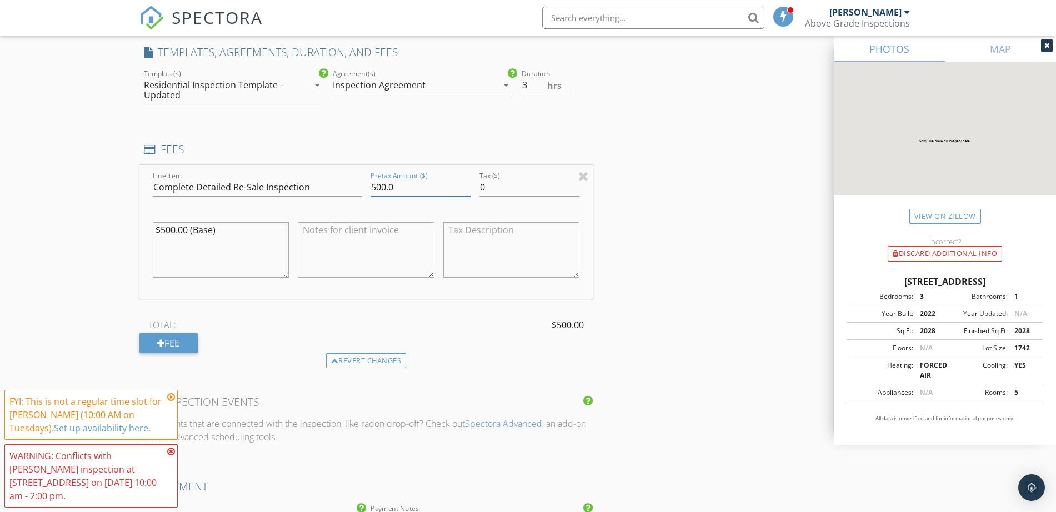
drag, startPoint x: 423, startPoint y: 184, endPoint x: 155, endPoint y: 182, distance: 268.3
click at [156, 182] on div "Line Item Complete Detailed Re-Sale Inspection Pretax Amount ($) 500.0 Tax ($) …" at bounding box center [366, 232] width 454 height 134
type input "400"
click at [36, 232] on div "New Inspection Click here to use the New Order Form INSPECTOR(S) check_box_outl…" at bounding box center [528, 202] width 1056 height 2081
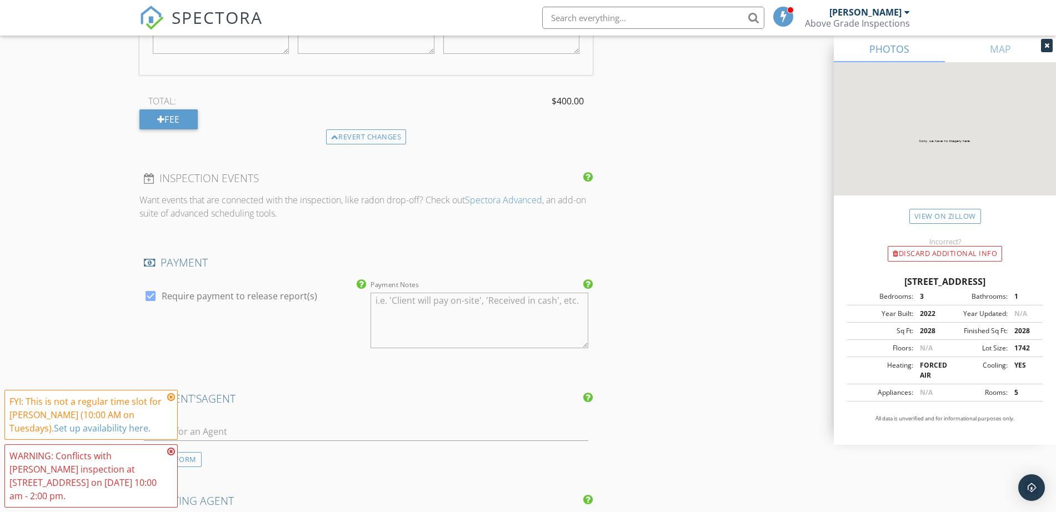
scroll to position [1250, 0]
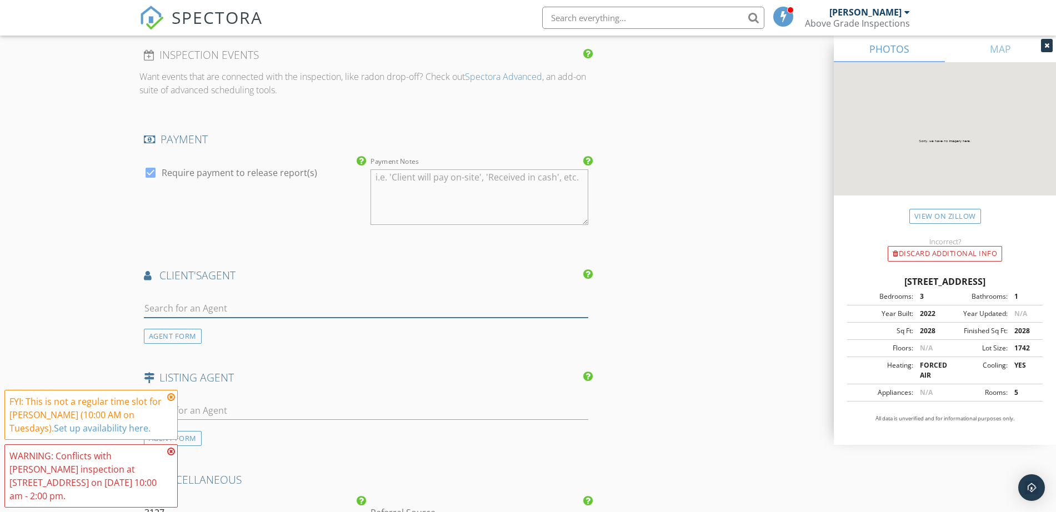
click at [227, 312] on input "text" at bounding box center [366, 308] width 445 height 18
type input "amy chen"
click at [221, 332] on div "No results found. Click to add a new Agent" at bounding box center [232, 332] width 167 height 13
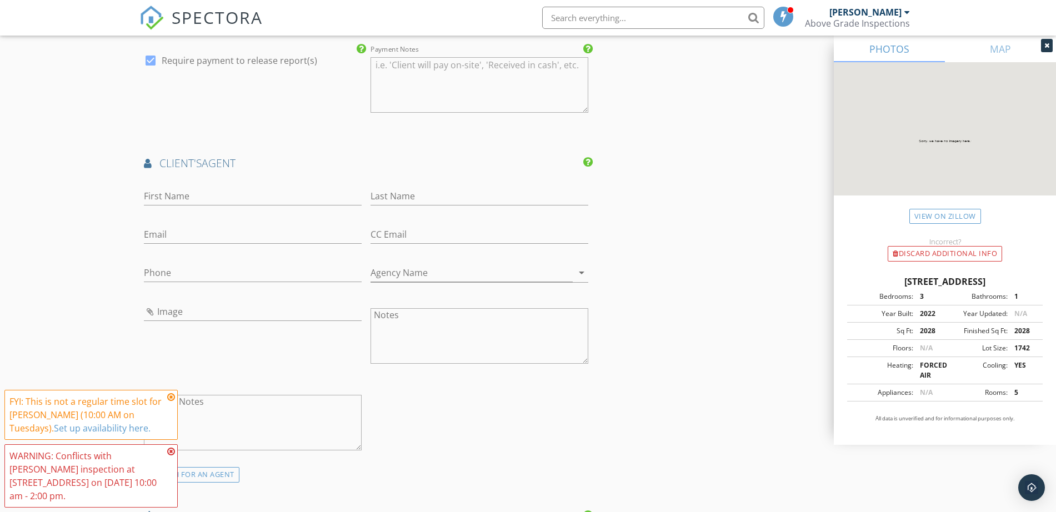
scroll to position [1597, 0]
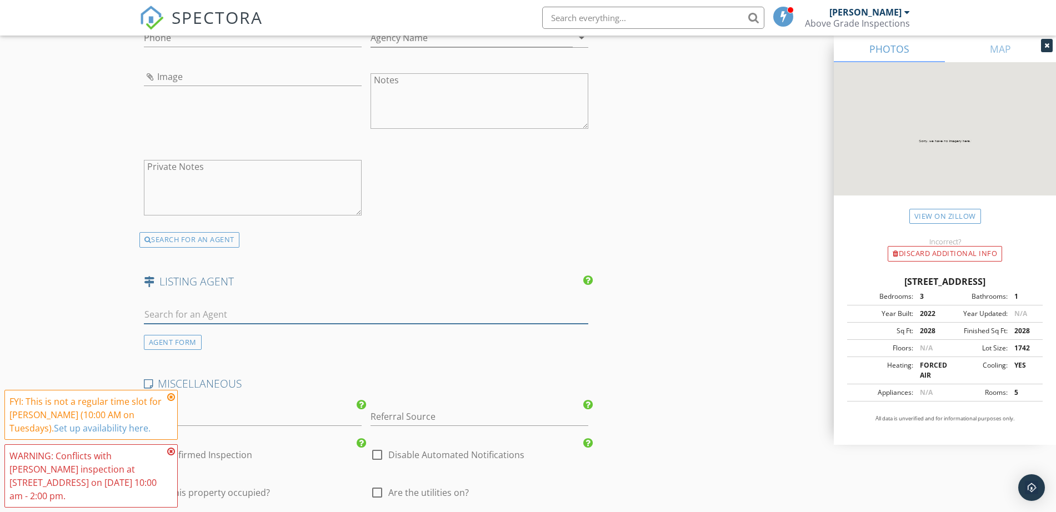
click at [245, 313] on input "text" at bounding box center [366, 315] width 445 height 18
paste input "[EMAIL_ADDRESS][DOMAIN_NAME]"
type input "[EMAIL_ADDRESS][DOMAIN_NAME]"
click at [243, 342] on div "No results found. Click to add a new Agent" at bounding box center [232, 338] width 167 height 13
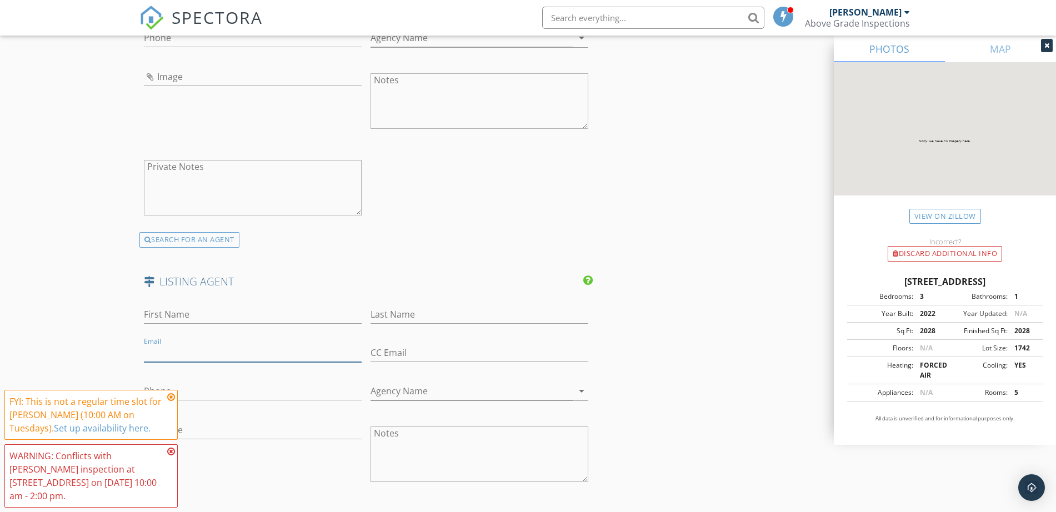
click at [241, 345] on input "Email" at bounding box center [253, 353] width 218 height 18
paste input "[EMAIL_ADDRESS][DOMAIN_NAME]"
type input "[EMAIL_ADDRESS][DOMAIN_NAME]"
click at [220, 318] on input "First Name" at bounding box center [253, 315] width 218 height 18
type input "Tommy"
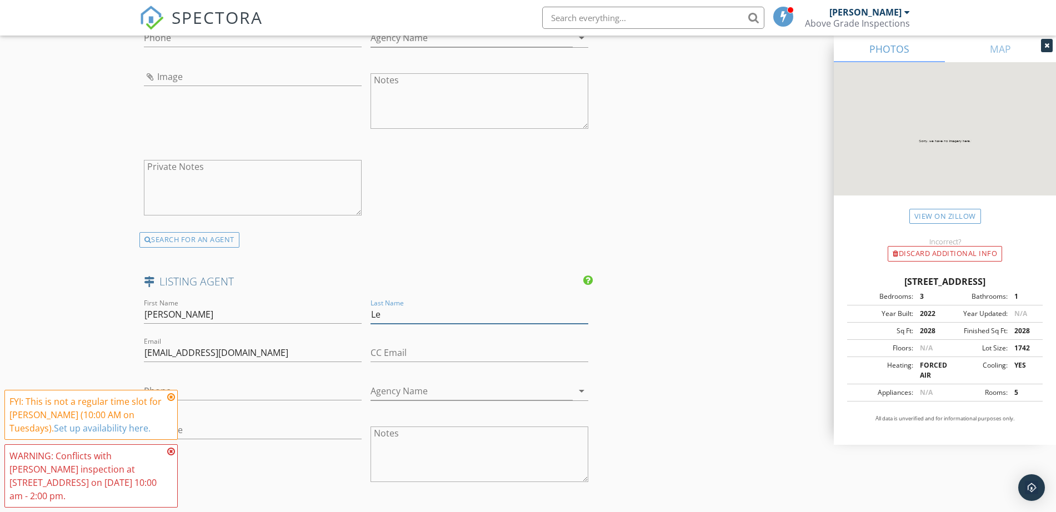
type input "Le"
click at [210, 397] on input "Phone" at bounding box center [253, 391] width 218 height 18
paste input "[PHONE_NUMBER]"
type input "[PHONE_NUMBER]"
paste input "ATL Realty Star, LLC"
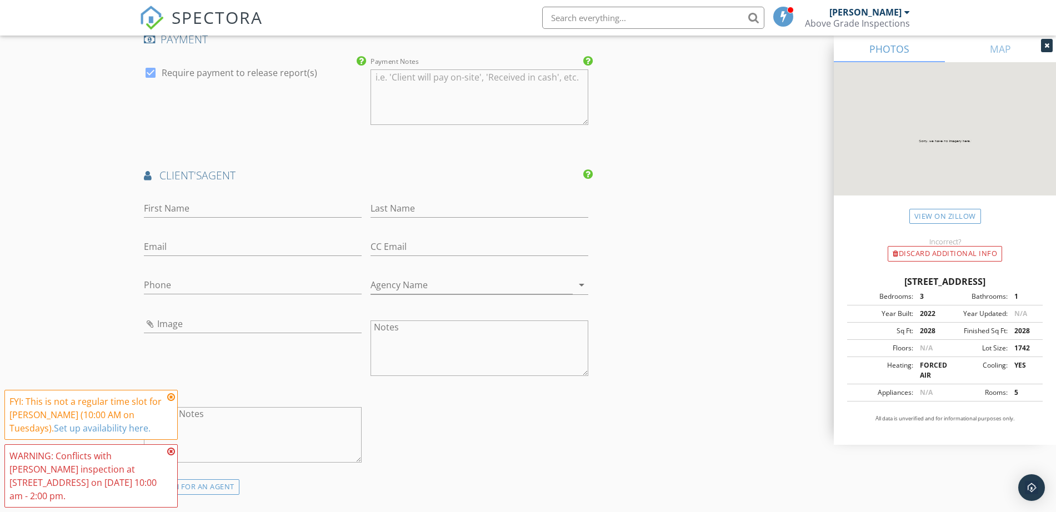
scroll to position [1319, 0]
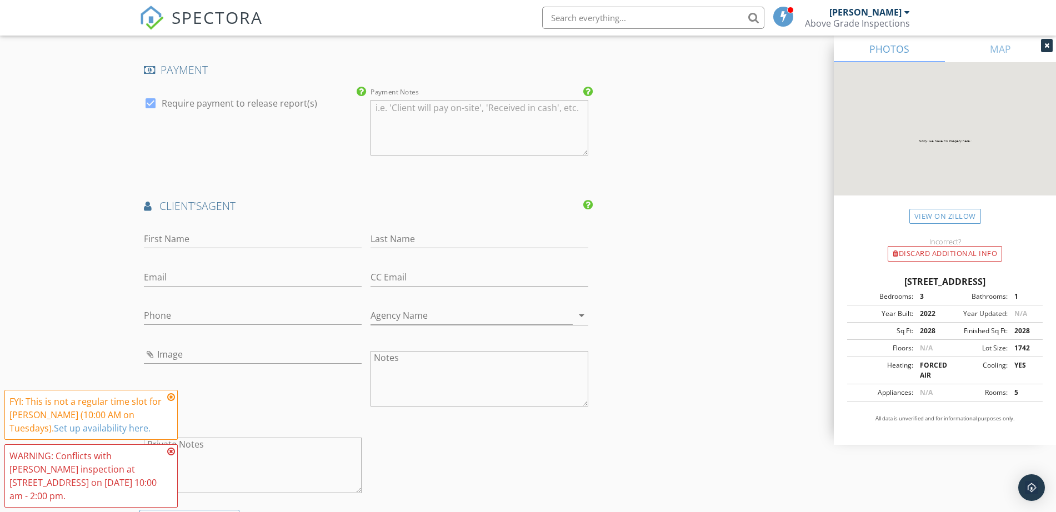
type input "ATL Realty Star, LLC"
click at [182, 236] on input "First Name" at bounding box center [253, 239] width 218 height 18
type input "[PERSON_NAME]"
click at [728, 260] on div "INSPECTOR(S) check_box_outline_blank Tony Liston check_box Lynn Boissoneault PR…" at bounding box center [528, 55] width 778 height 2493
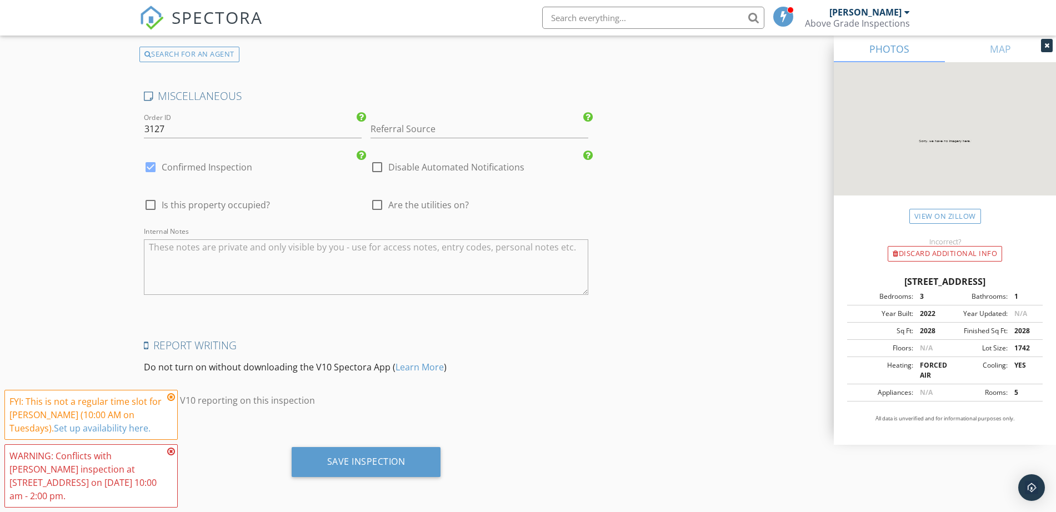
drag, startPoint x: 750, startPoint y: 424, endPoint x: 750, endPoint y: 403, distance: 21.1
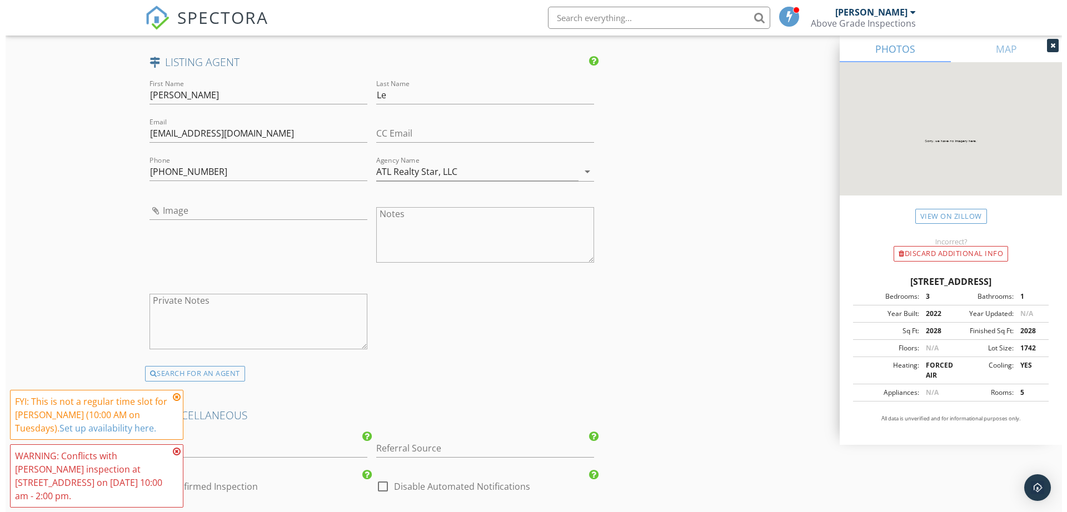
scroll to position [2136, 0]
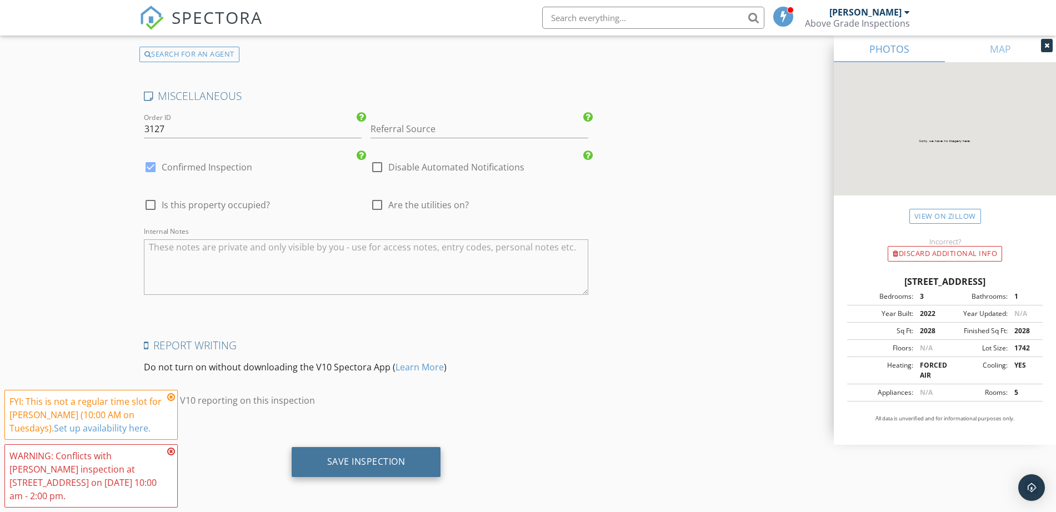
click at [346, 453] on div "Save Inspection" at bounding box center [366, 462] width 149 height 30
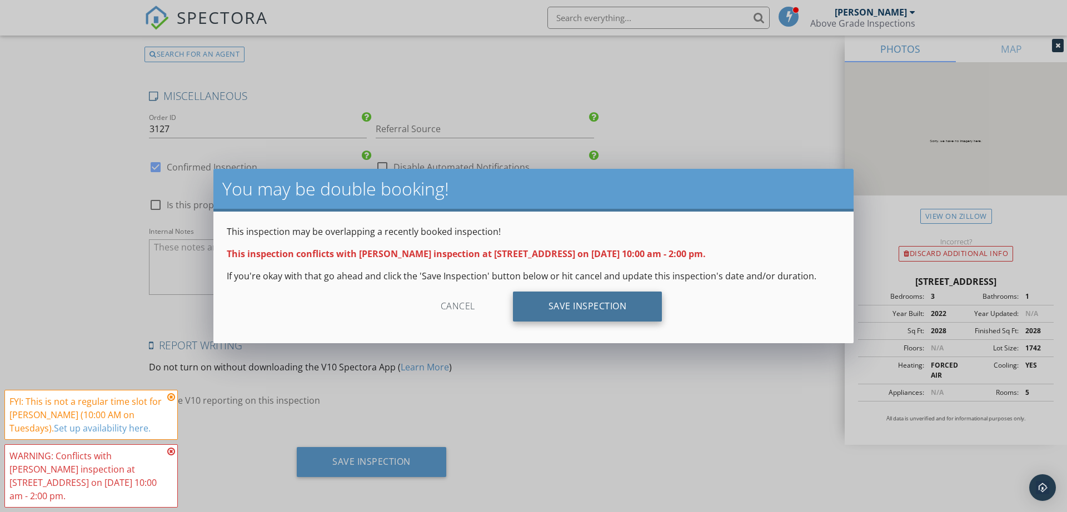
click at [590, 305] on div "Save Inspection" at bounding box center [587, 307] width 149 height 30
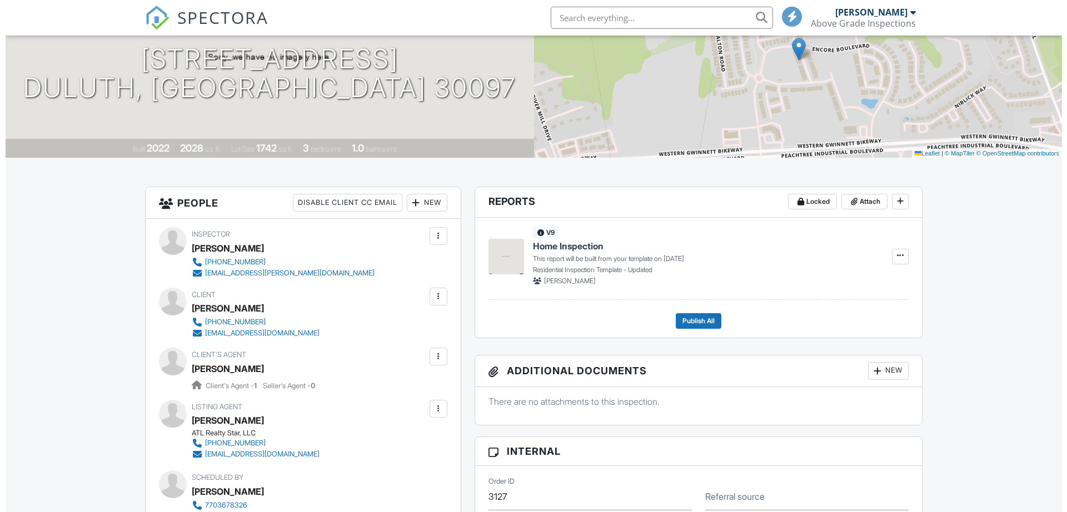
scroll to position [139, 0]
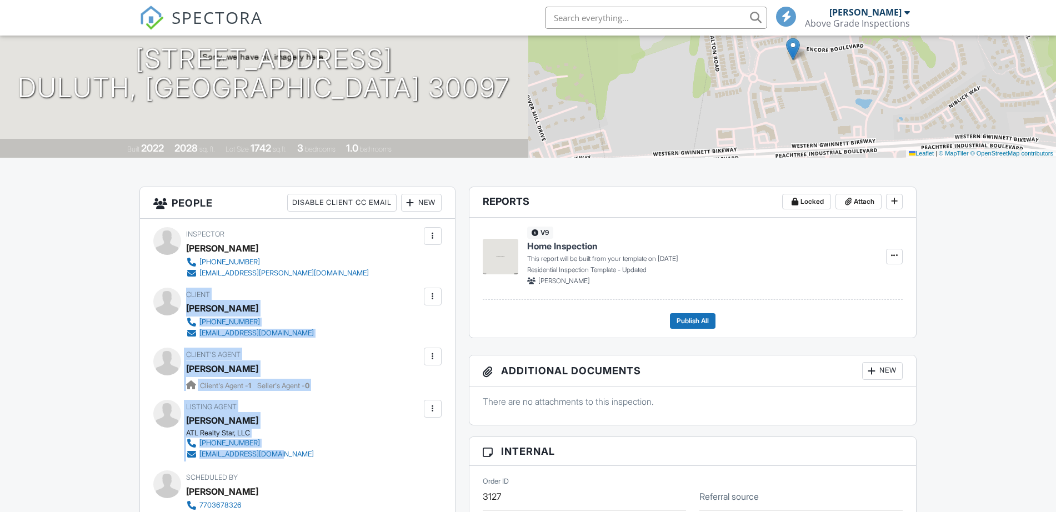
click at [290, 457] on div "Inspector [PERSON_NAME] [PHONE_NUMBER] [EMAIL_ADDRESS][PERSON_NAME][DOMAIN_NAME…" at bounding box center [297, 393] width 315 height 349
copy div "Client [PERSON_NAME] [PHONE_NUMBER] [EMAIL_ADDRESS][DOMAIN_NAME] Edit Resend Co…"
click at [434, 304] on div at bounding box center [433, 297] width 18 height 18
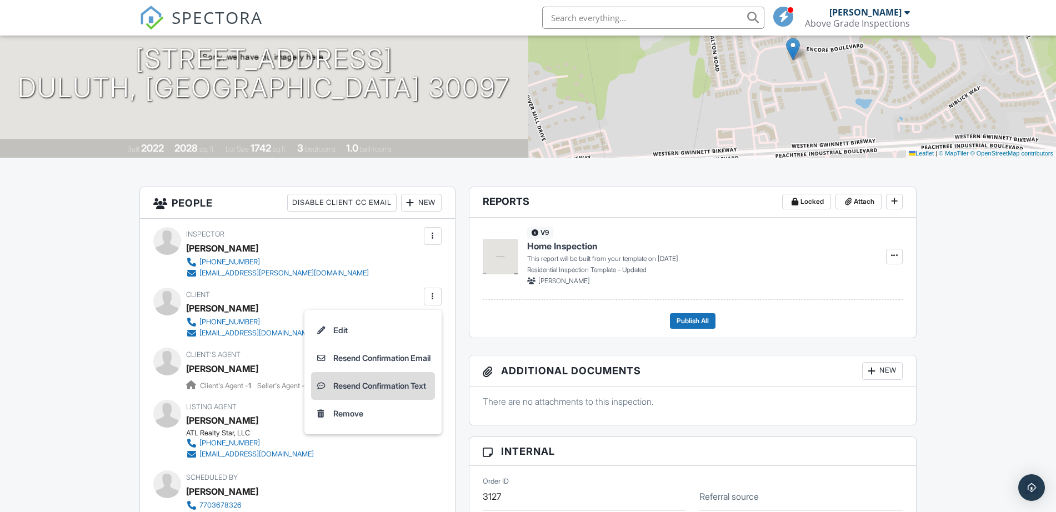
click at [390, 386] on li "Resend Confirmation Text" at bounding box center [373, 386] width 124 height 28
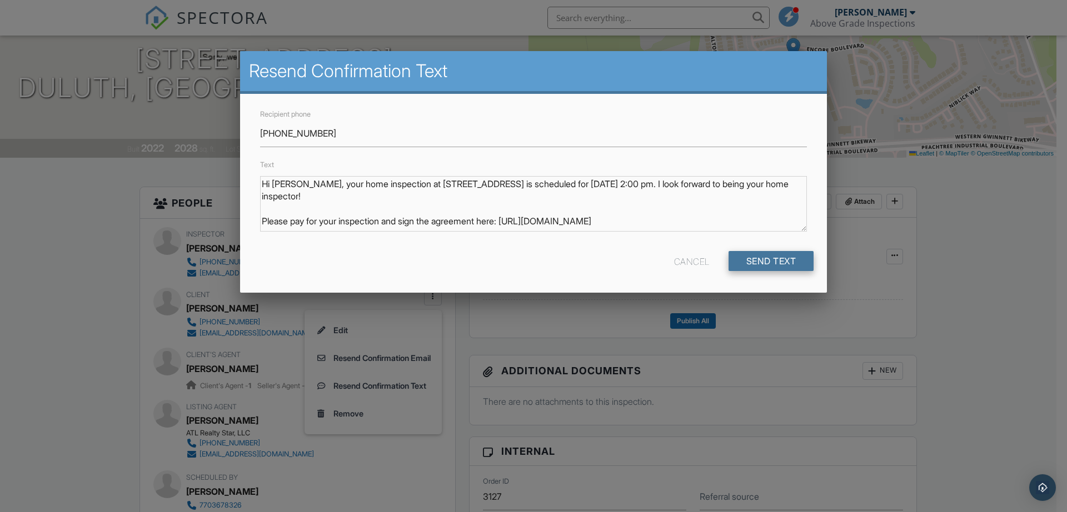
click at [768, 263] on input "Send Text" at bounding box center [771, 261] width 86 height 20
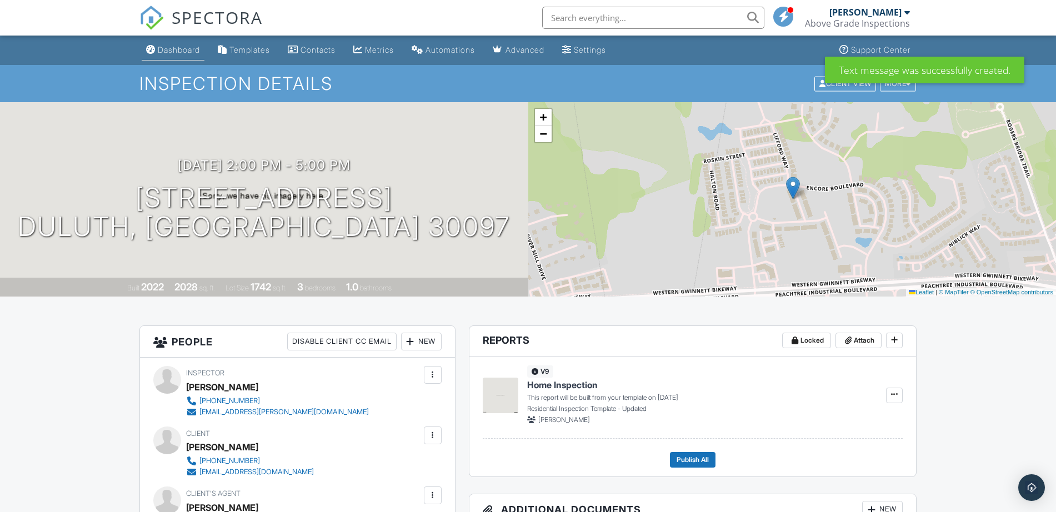
click at [172, 61] on li "Dashboard" at bounding box center [172, 50] width 67 height 29
click at [173, 51] on div "Dashboard" at bounding box center [179, 49] width 42 height 9
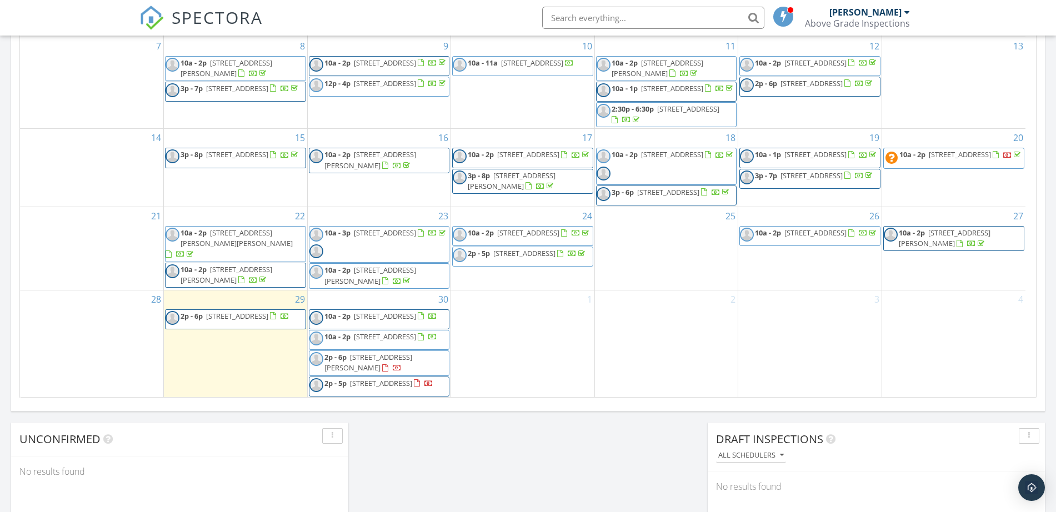
scroll to position [625, 0]
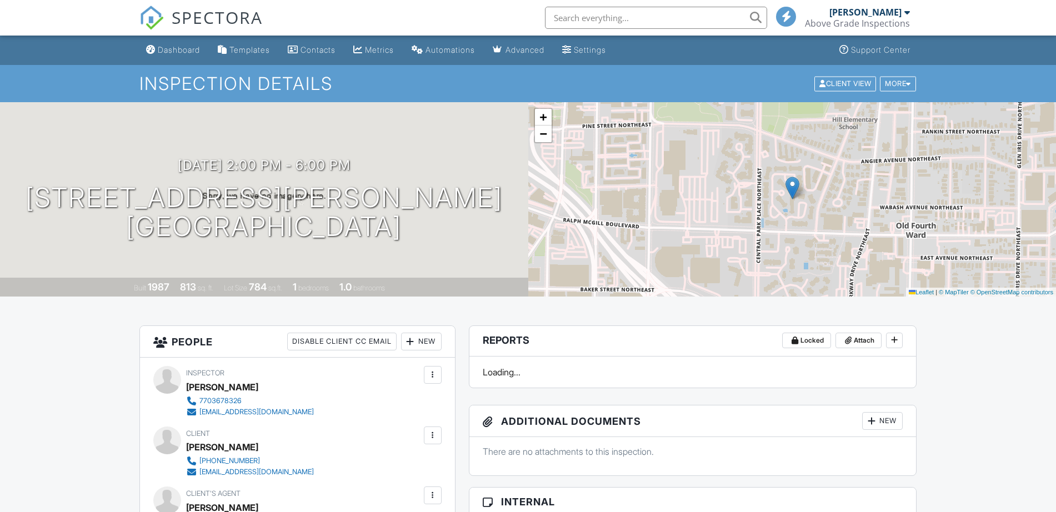
scroll to position [327, 0]
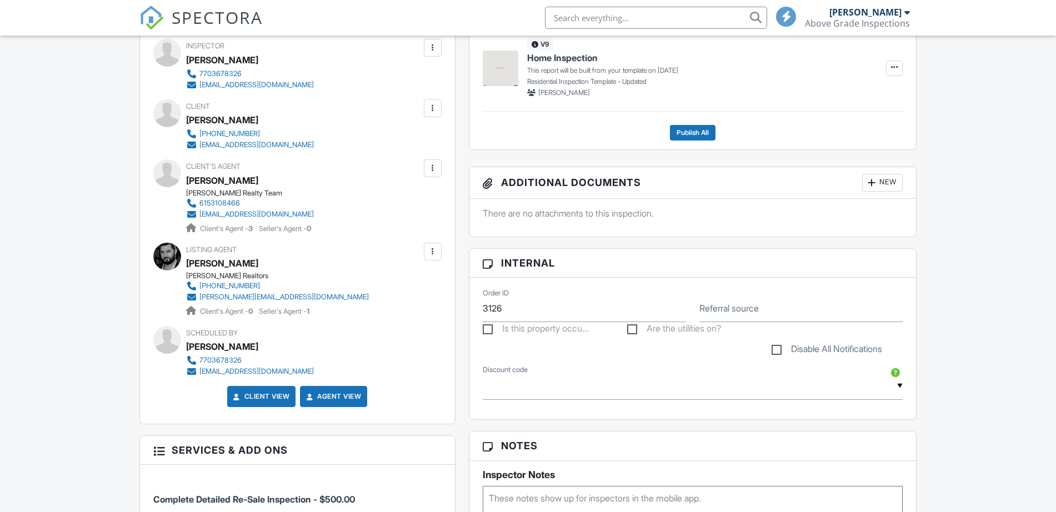
click at [432, 114] on div at bounding box center [432, 108] width 11 height 11
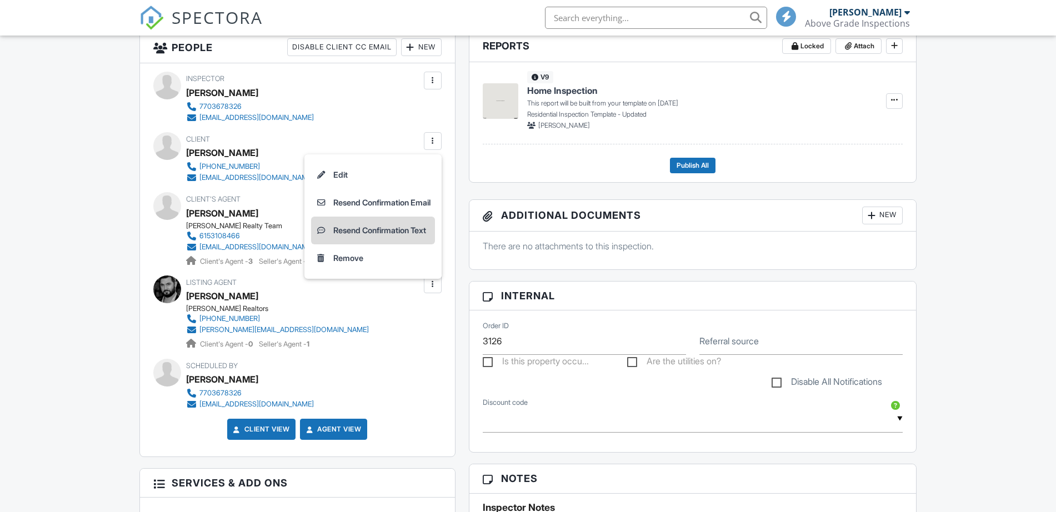
click at [406, 232] on li "Resend Confirmation Text" at bounding box center [373, 231] width 124 height 28
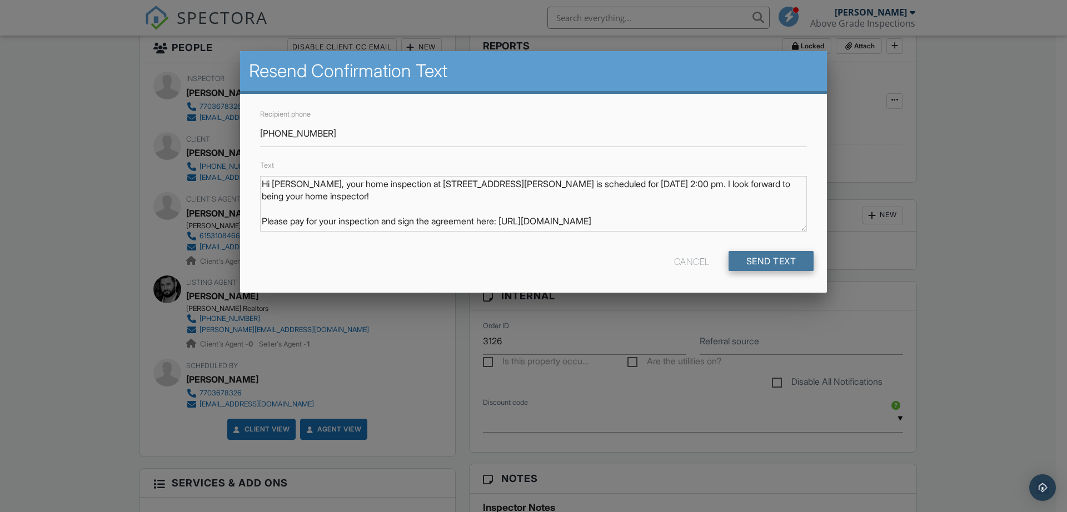
click at [785, 262] on input "Send Text" at bounding box center [771, 261] width 86 height 20
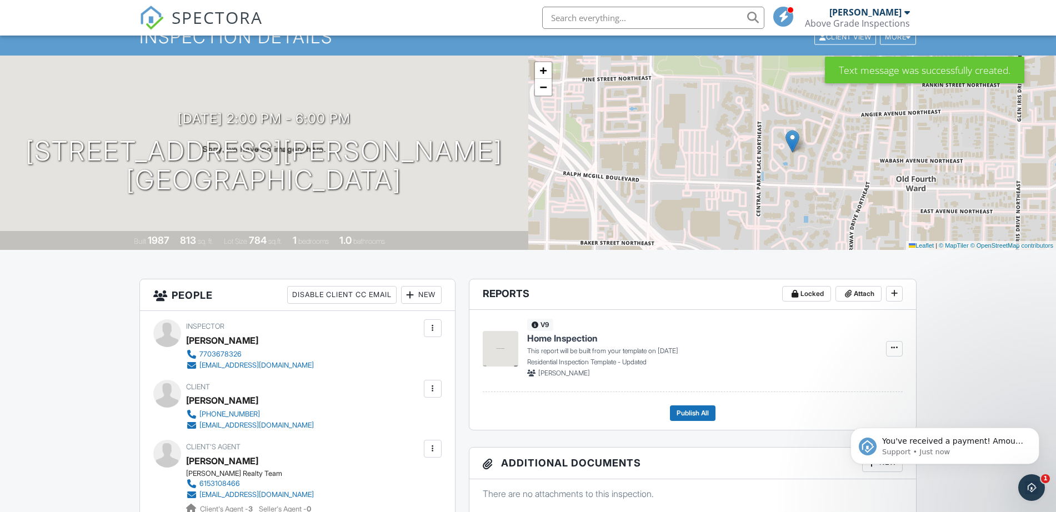
scroll to position [69, 0]
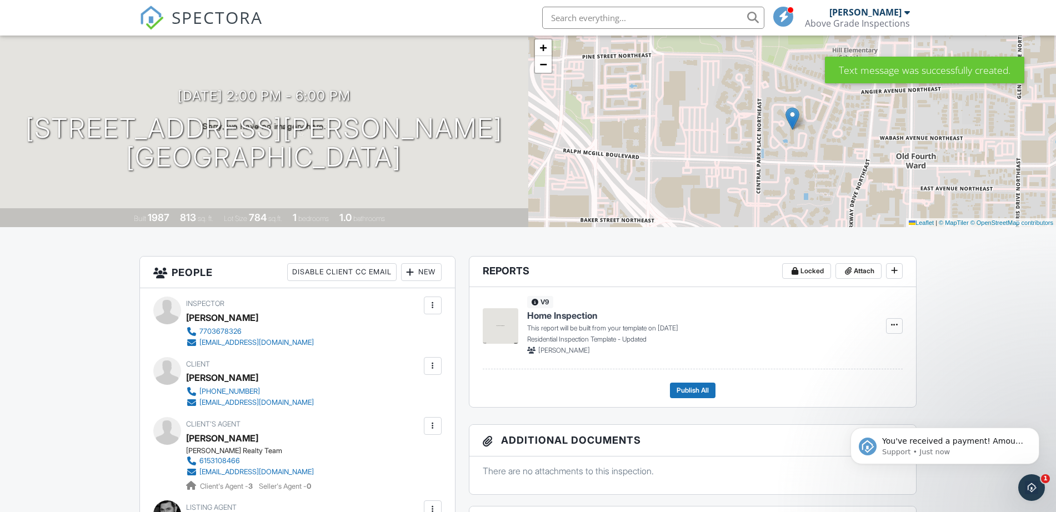
click at [193, 22] on span "SPECTORA" at bounding box center [217, 17] width 91 height 23
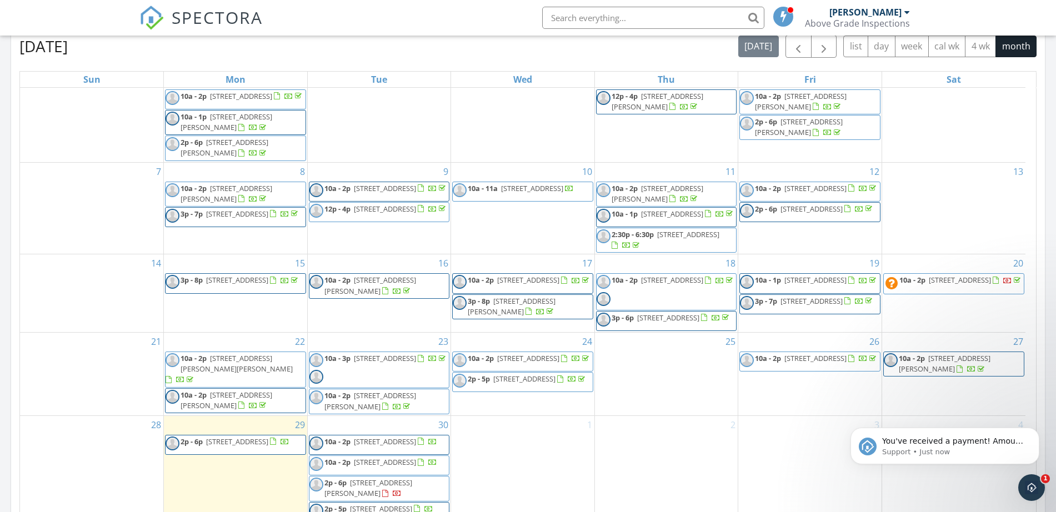
scroll to position [625, 0]
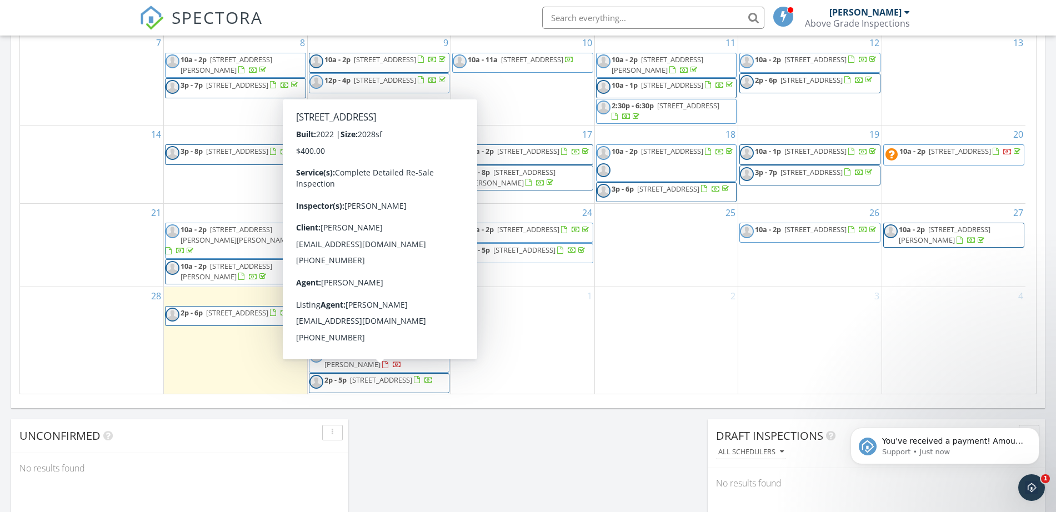
click at [429, 377] on span "2p - 5p 3560 Bexton Dr, Duluth 30097" at bounding box center [371, 383] width 124 height 17
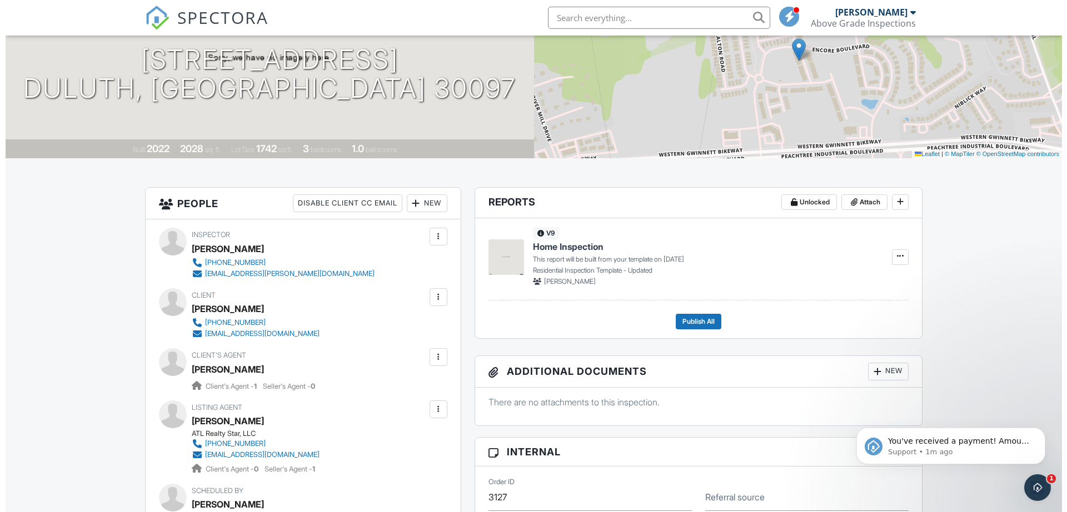
scroll to position [139, 0]
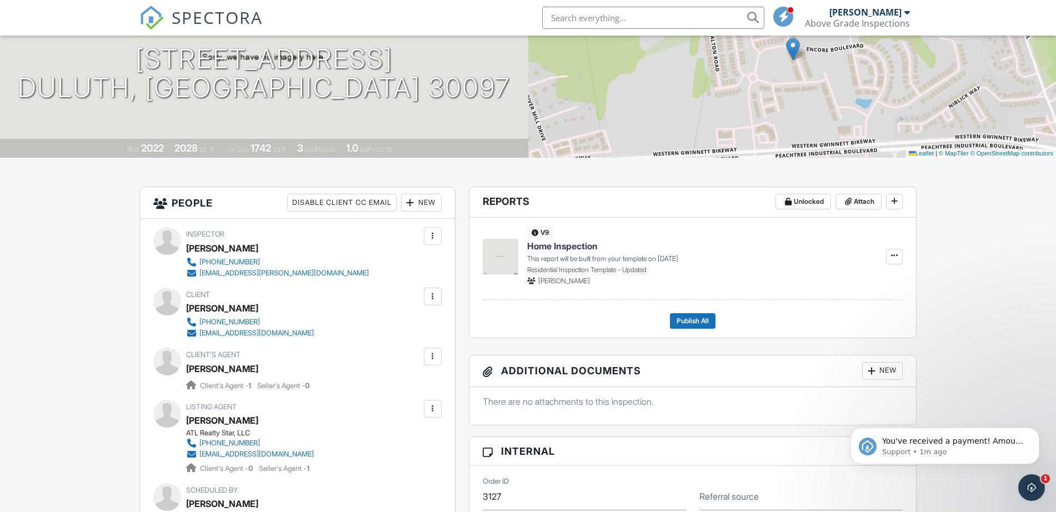
click at [434, 354] on div at bounding box center [432, 356] width 11 height 11
click at [434, 387] on li "Edit" at bounding box center [406, 391] width 57 height 28
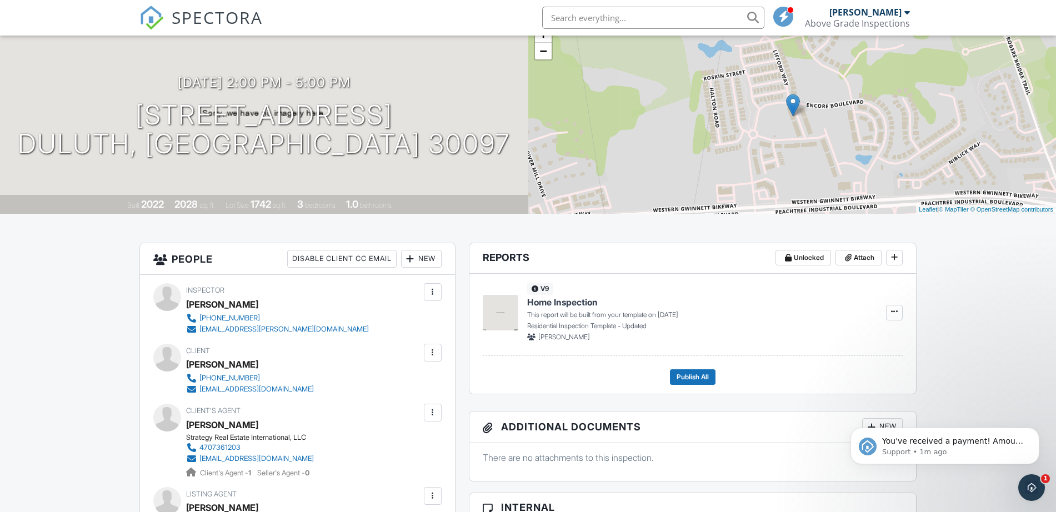
click at [432, 411] on div at bounding box center [432, 412] width 11 height 11
click at [393, 473] on li "Resend Confirmation Email" at bounding box center [373, 475] width 124 height 28
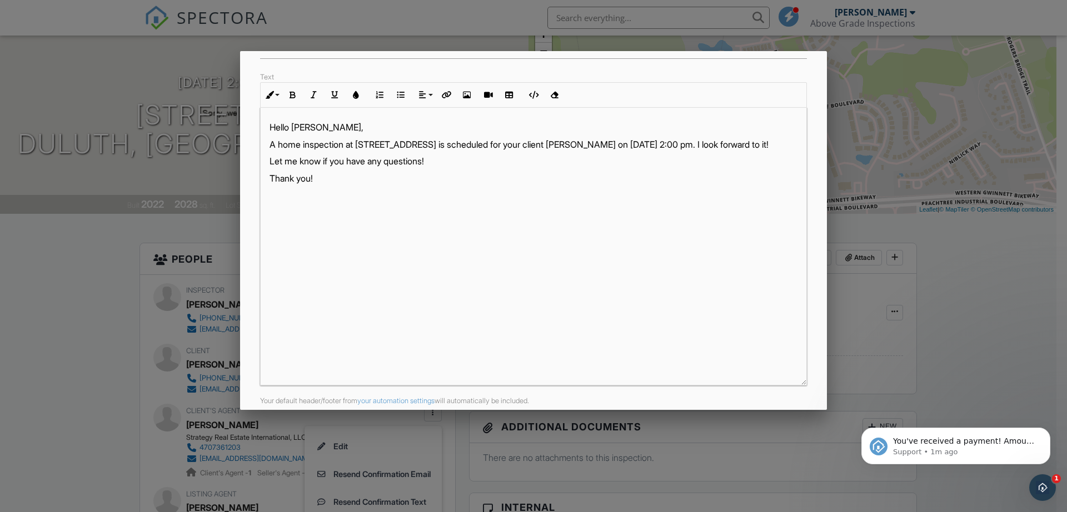
scroll to position [187, 0]
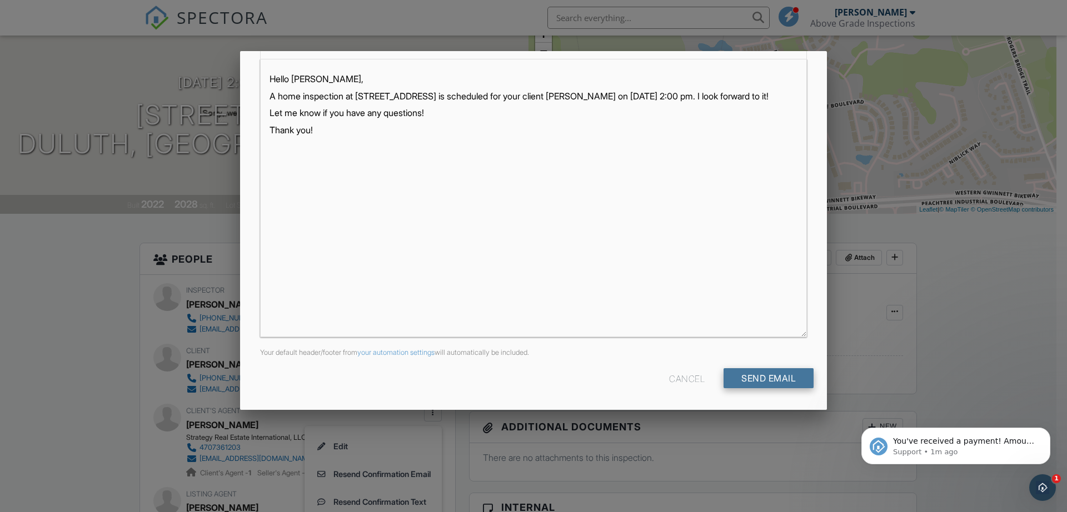
click at [798, 386] on input "Send Email" at bounding box center [768, 378] width 90 height 20
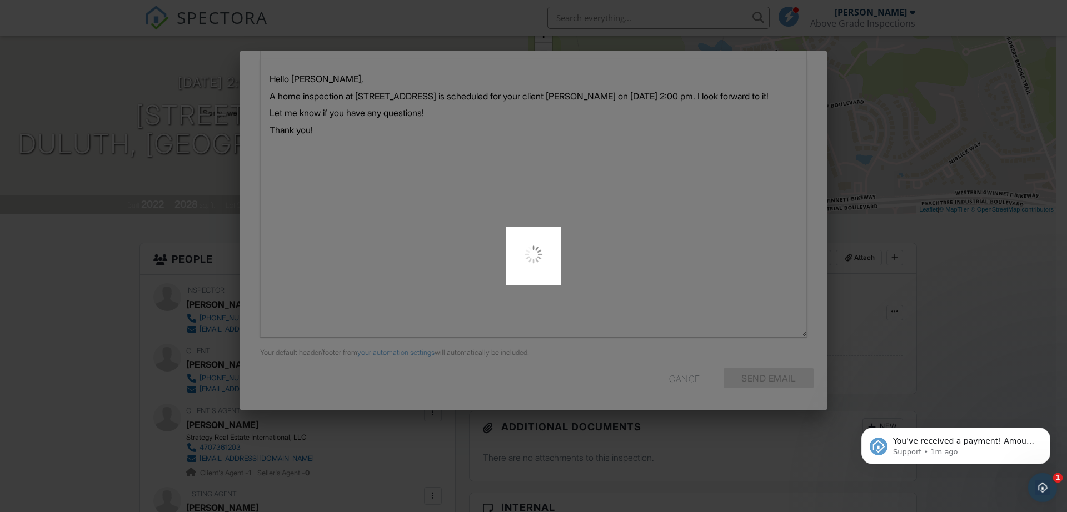
click at [1049, 482] on div "Open Intercom Messenger" at bounding box center [1040, 486] width 37 height 37
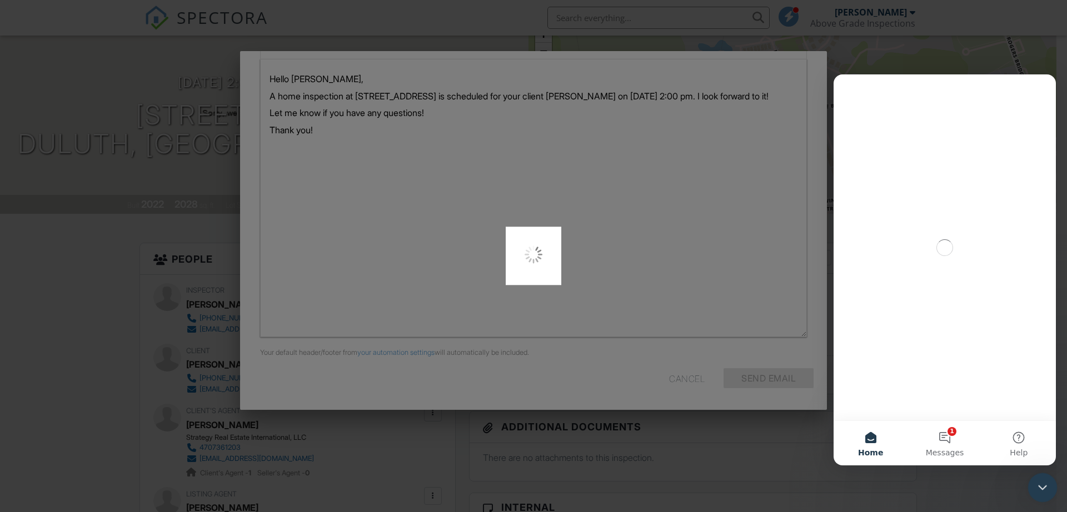
scroll to position [0, 0]
click at [938, 441] on button "1 Messages" at bounding box center [944, 443] width 74 height 44
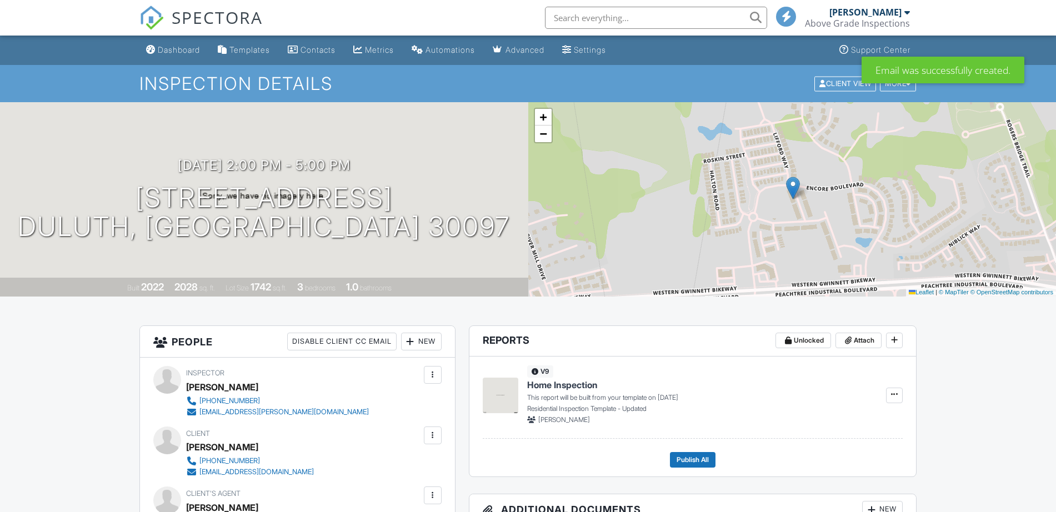
click at [169, 53] on div "Dashboard" at bounding box center [179, 49] width 42 height 9
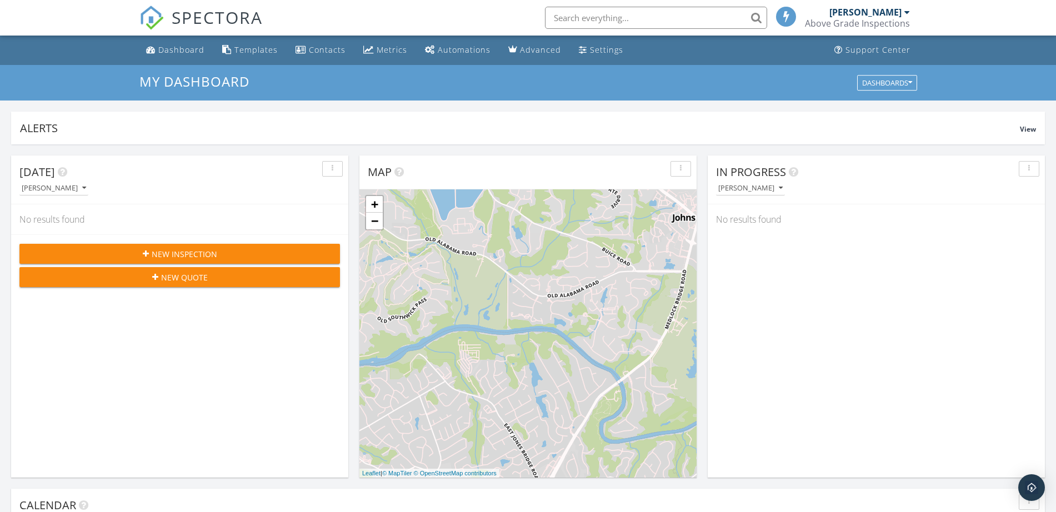
scroll to position [1033, 1078]
